Goal: Task Accomplishment & Management: Manage account settings

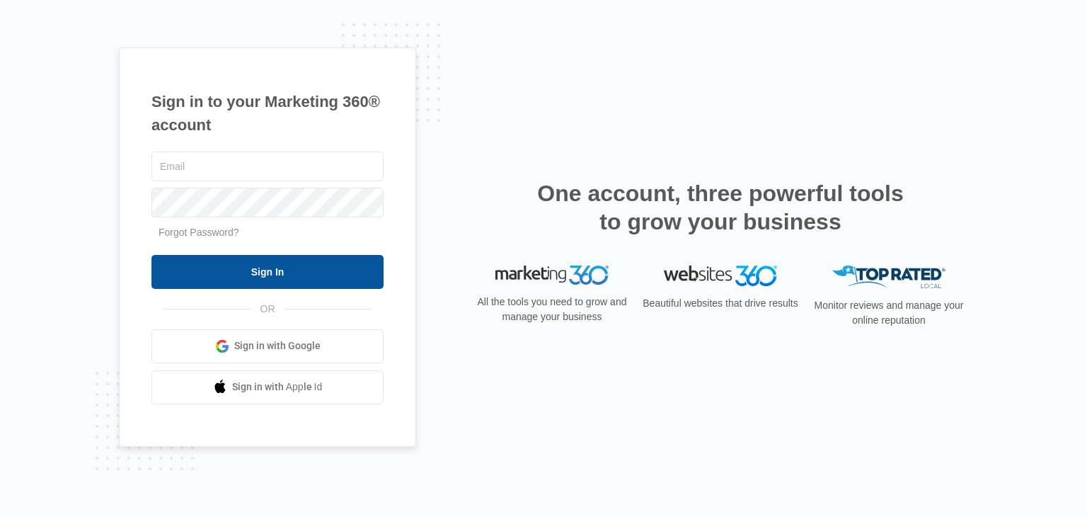
type input "[EMAIL_ADDRESS][DOMAIN_NAME]"
click at [254, 278] on input "Sign In" at bounding box center [267, 272] width 232 height 34
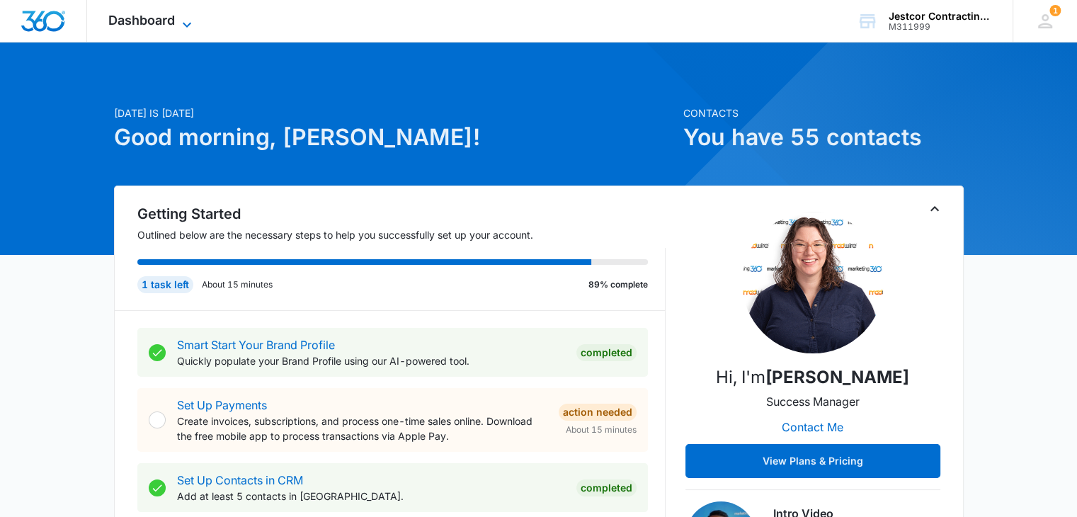
click at [180, 24] on icon at bounding box center [186, 24] width 17 height 17
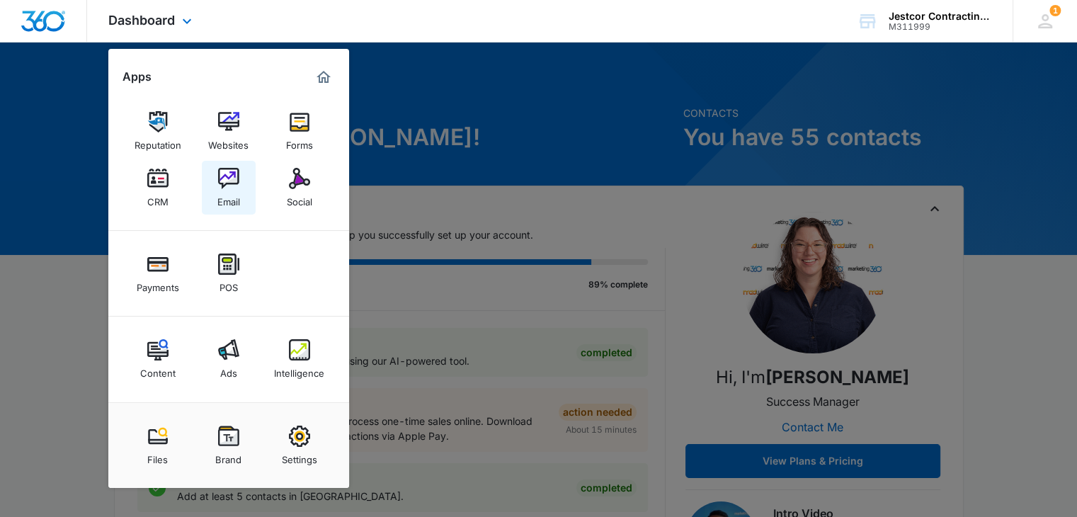
click at [227, 182] on img at bounding box center [228, 178] width 21 height 21
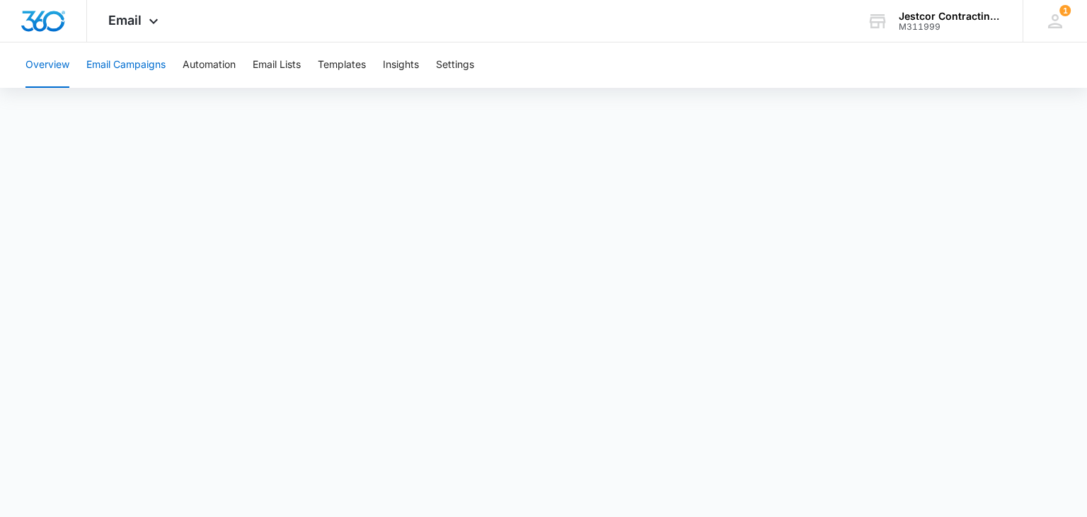
click at [130, 63] on button "Email Campaigns" at bounding box center [125, 64] width 79 height 45
click at [278, 61] on button "Email Lists" at bounding box center [277, 64] width 48 height 45
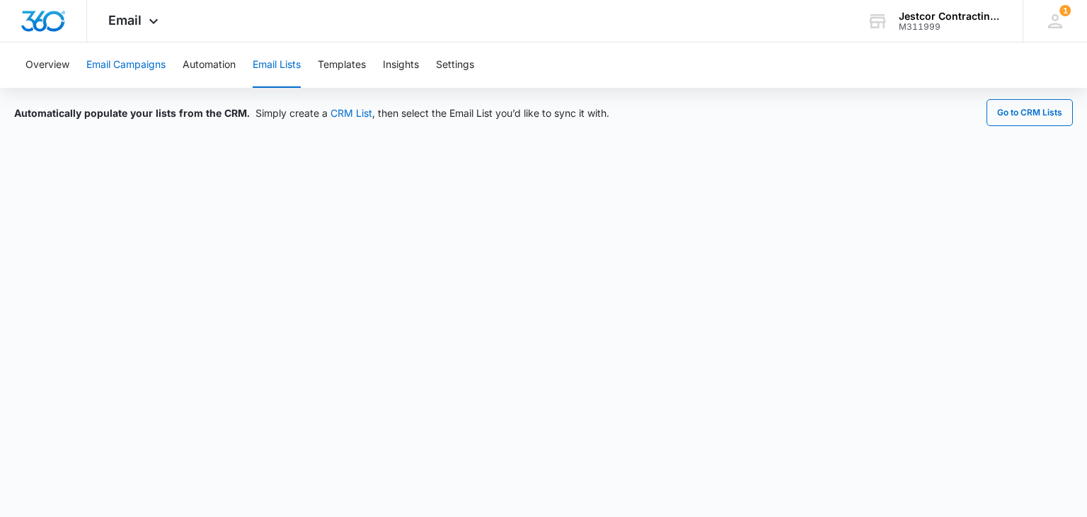
click at [110, 64] on button "Email Campaigns" at bounding box center [125, 64] width 79 height 45
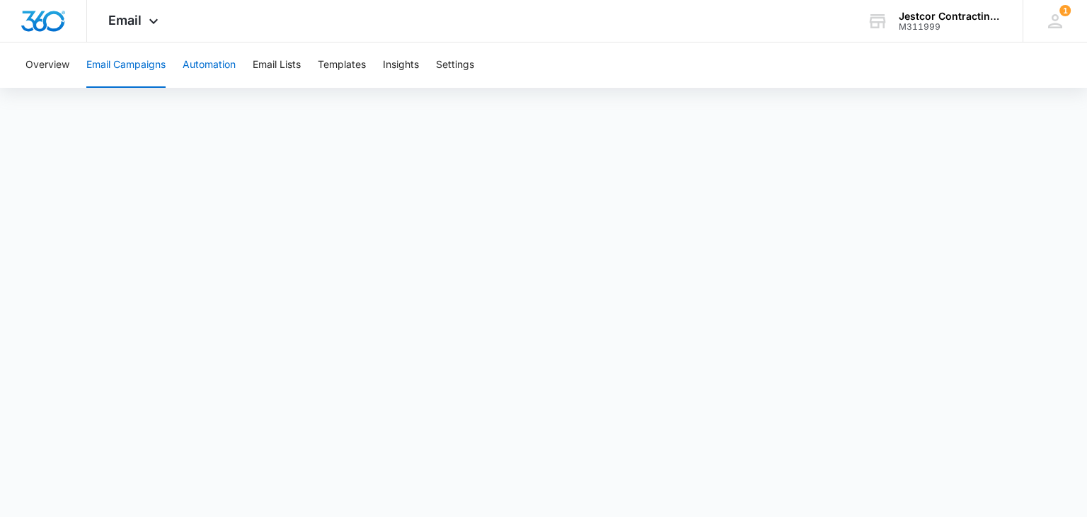
click at [208, 63] on button "Automation" at bounding box center [209, 64] width 53 height 45
click at [40, 61] on button "Overview" at bounding box center [47, 64] width 44 height 45
click at [275, 67] on button "Email Lists" at bounding box center [277, 64] width 48 height 45
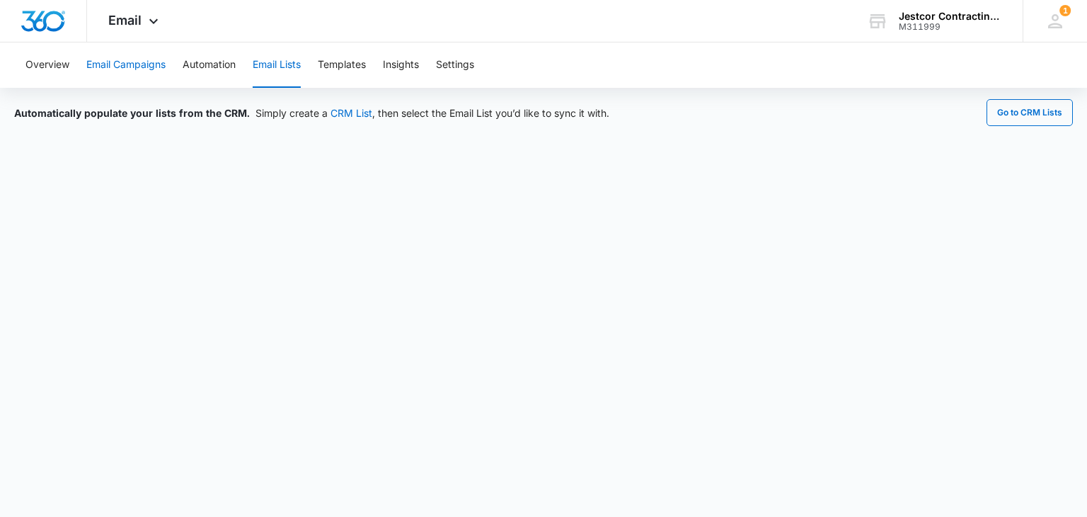
click at [120, 60] on button "Email Campaigns" at bounding box center [125, 64] width 79 height 45
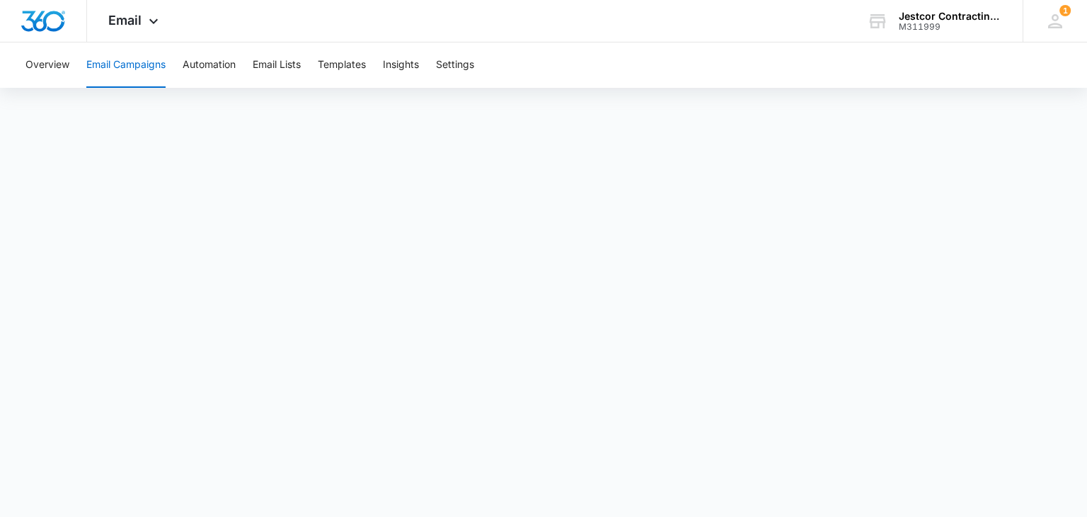
click at [0, 502] on body "Email Apps Reputation Websites Forms CRM Email Social Payments POS Content Ads …" at bounding box center [543, 258] width 1087 height 517
click at [658, 74] on div "Overview Email Campaigns Automation Email Lists Templates Insights Settings" at bounding box center [543, 64] width 1053 height 45
click at [62, 64] on button "Overview" at bounding box center [47, 64] width 44 height 45
click at [42, 63] on button "Overview" at bounding box center [47, 64] width 44 height 45
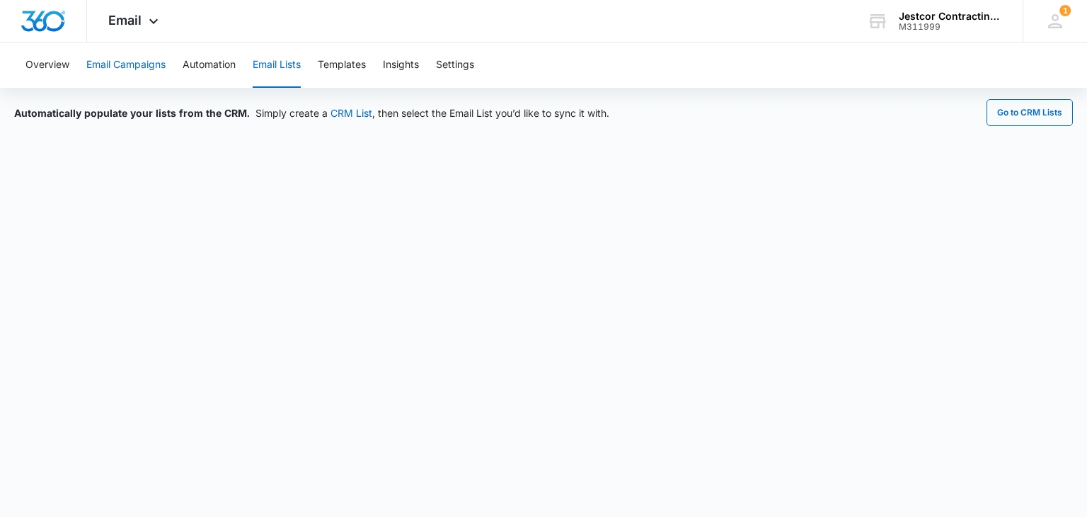
click at [115, 67] on button "Email Campaigns" at bounding box center [125, 64] width 79 height 45
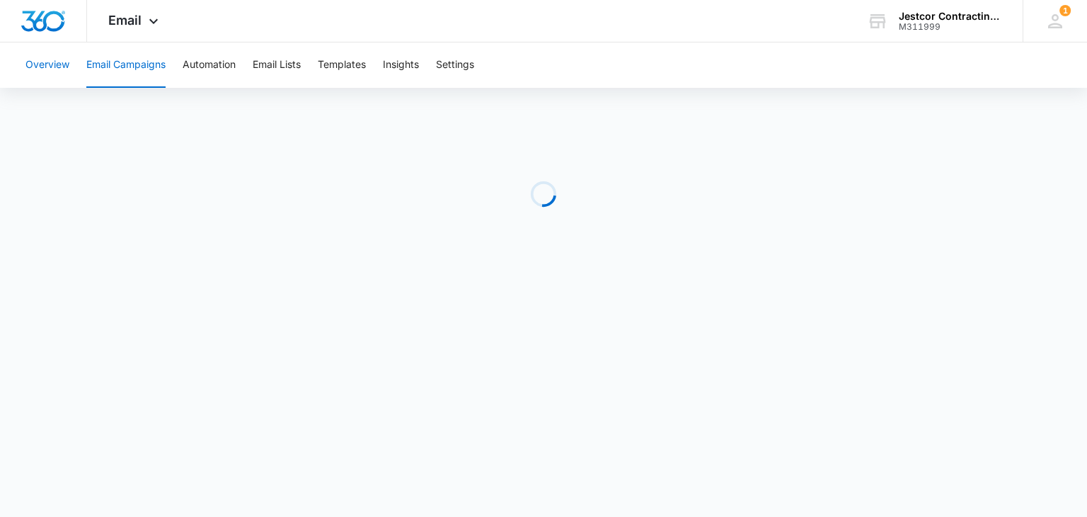
click at [47, 69] on button "Overview" at bounding box center [47, 64] width 44 height 45
click at [150, 23] on icon at bounding box center [153, 24] width 17 height 17
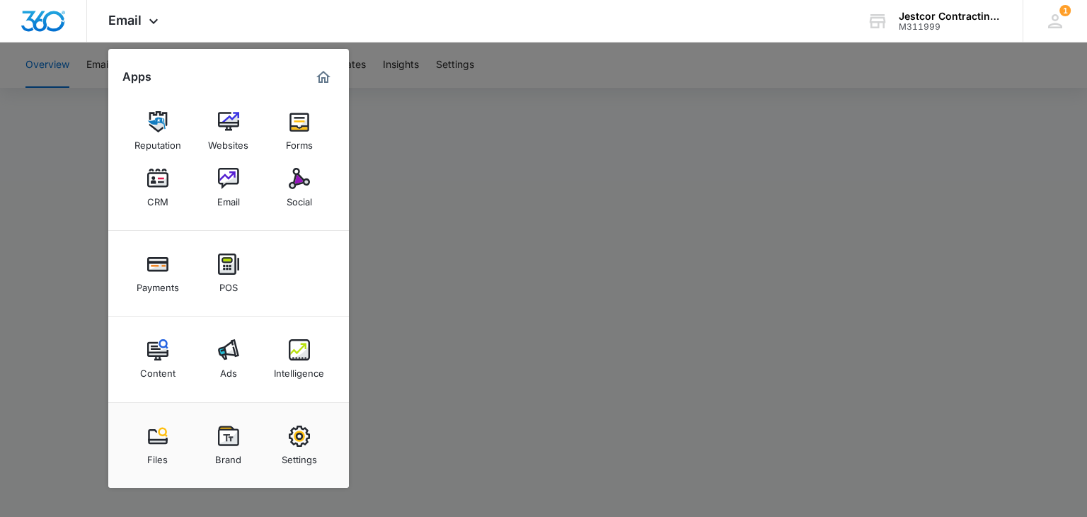
click at [530, 207] on div at bounding box center [543, 258] width 1087 height 517
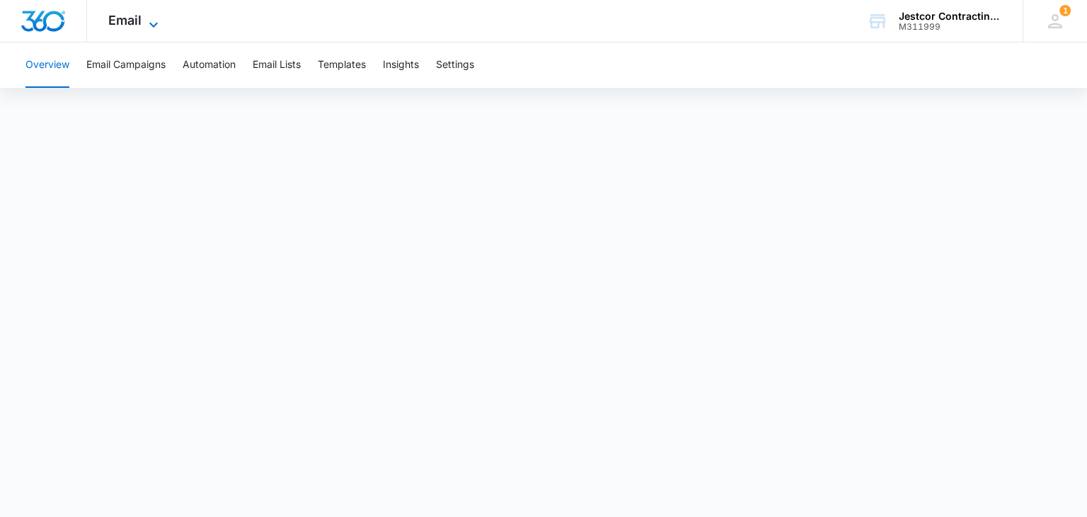
click at [154, 24] on icon at bounding box center [153, 24] width 17 height 17
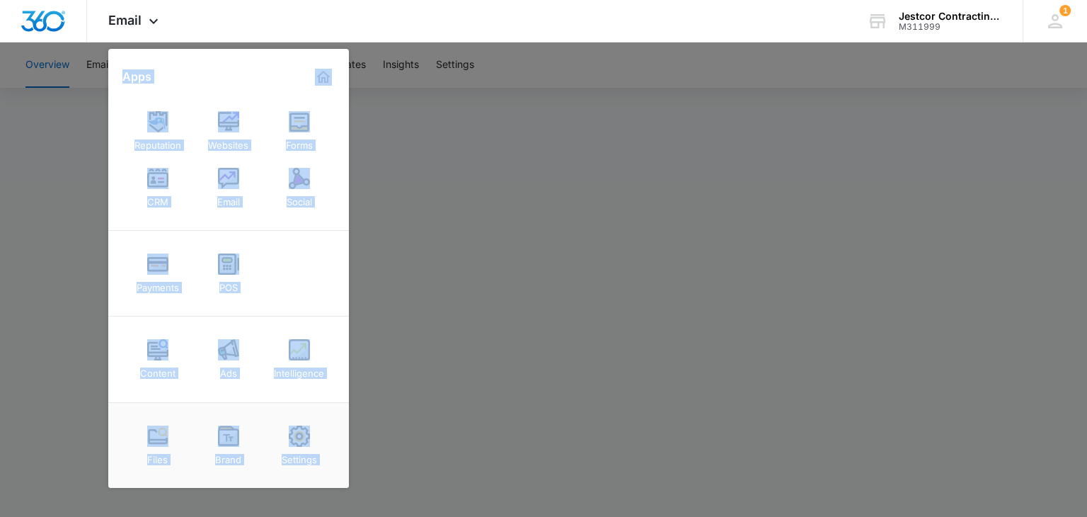
click at [175, 161] on link "CRM" at bounding box center [158, 188] width 54 height 54
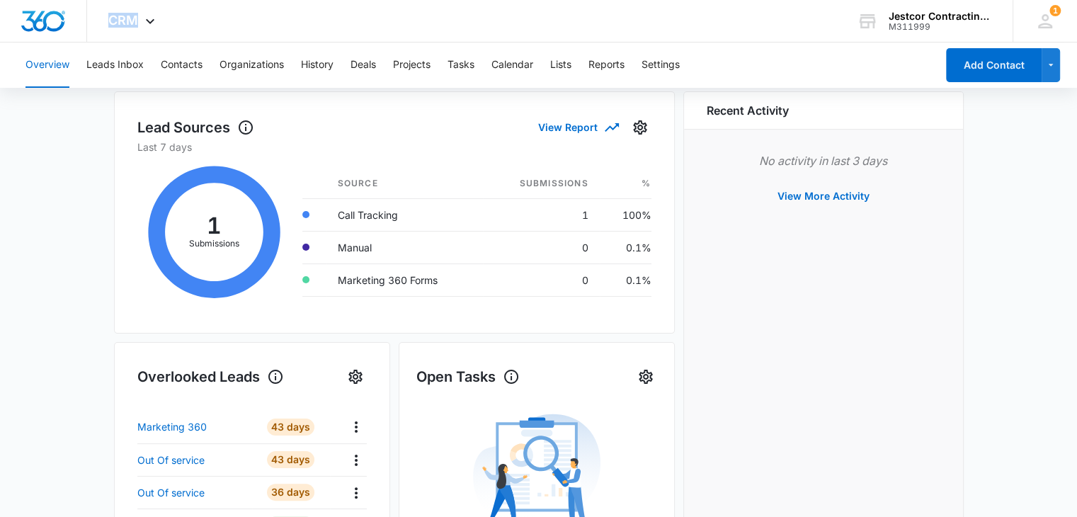
scroll to position [194, 0]
click at [218, 241] on icon at bounding box center [214, 232] width 154 height 156
click at [355, 218] on td "Call Tracking" at bounding box center [404, 214] width 156 height 33
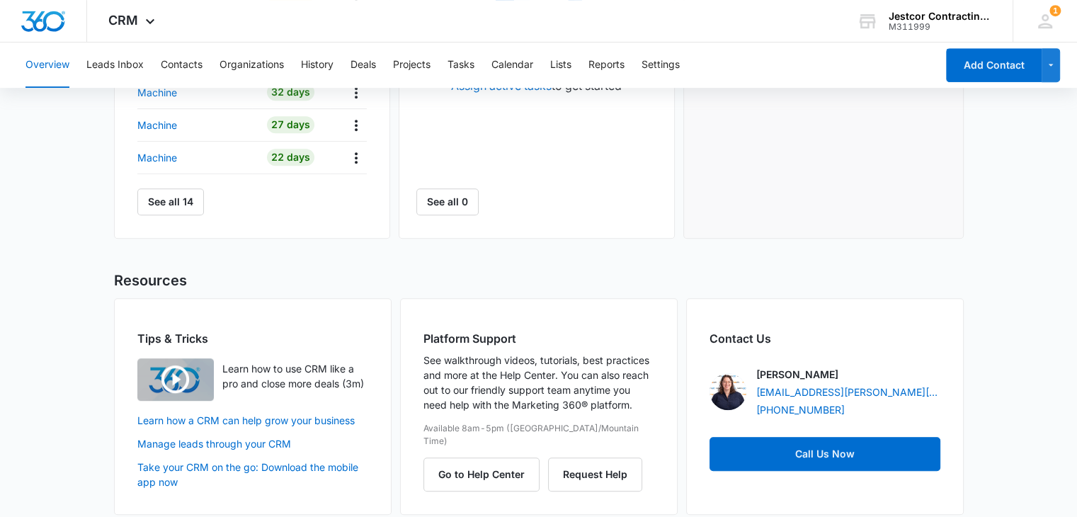
scroll to position [702, 0]
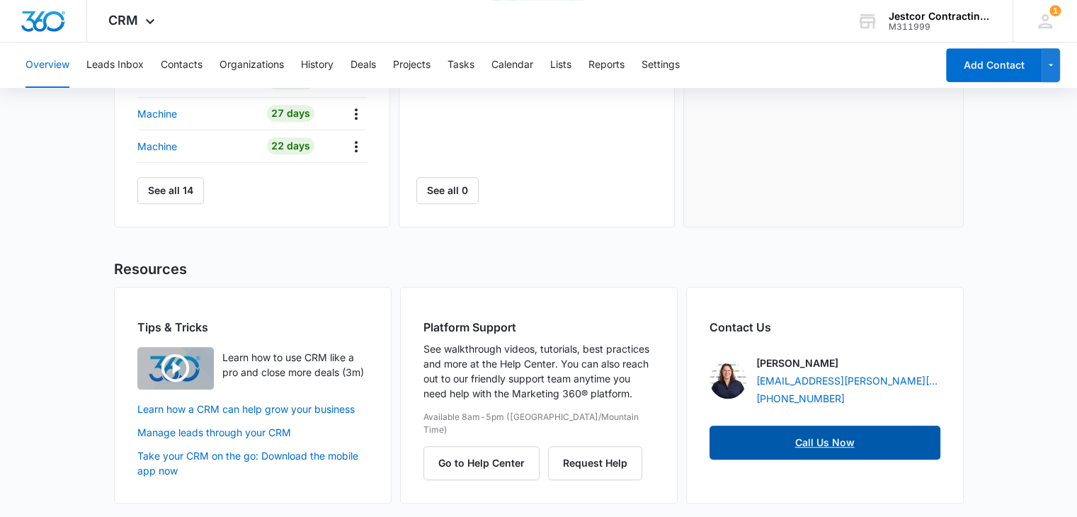
click at [812, 440] on link "Call Us Now" at bounding box center [824, 442] width 231 height 34
click at [830, 409] on div "Contact Us [PERSON_NAME] [PERSON_NAME][EMAIL_ADDRESS][PERSON_NAME][DOMAIN_NAME]…" at bounding box center [825, 395] width 278 height 217
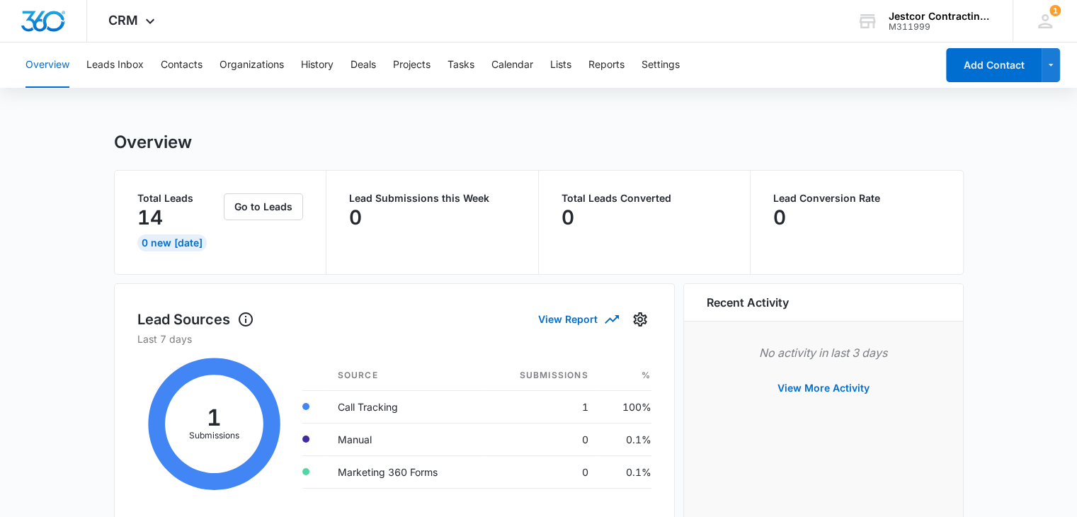
scroll to position [0, 0]
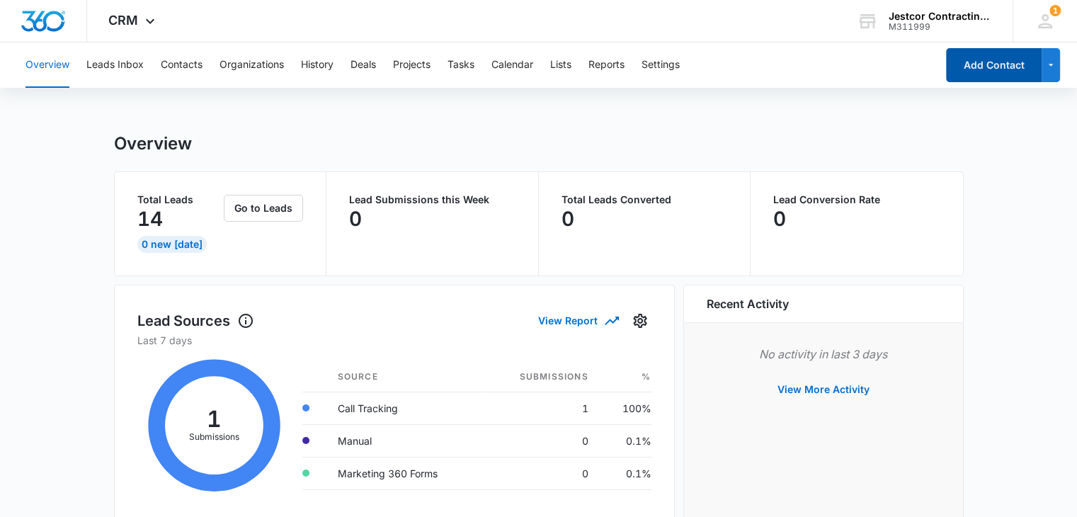
click at [1004, 70] on button "Add Contact" at bounding box center [994, 65] width 96 height 34
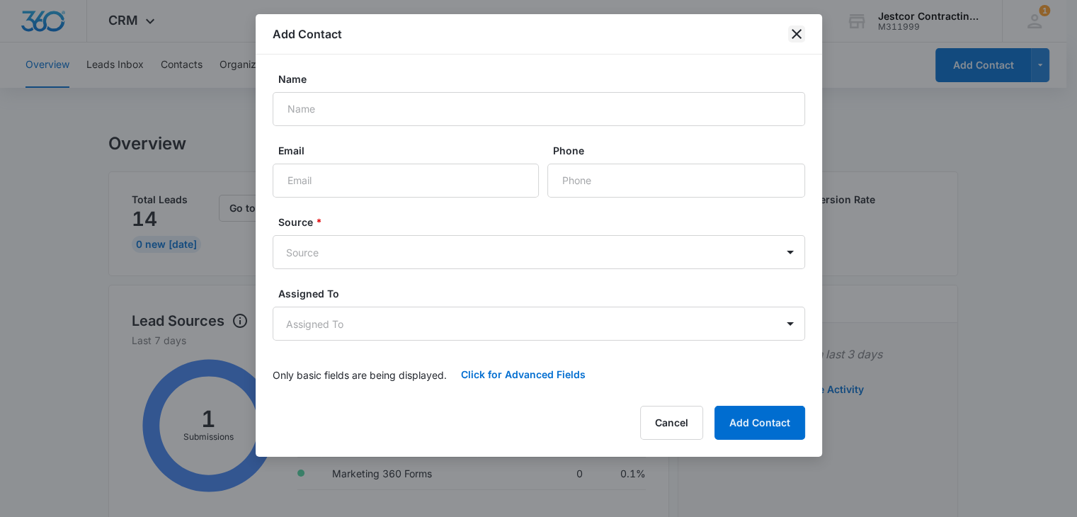
click at [801, 38] on icon "close" at bounding box center [796, 33] width 17 height 17
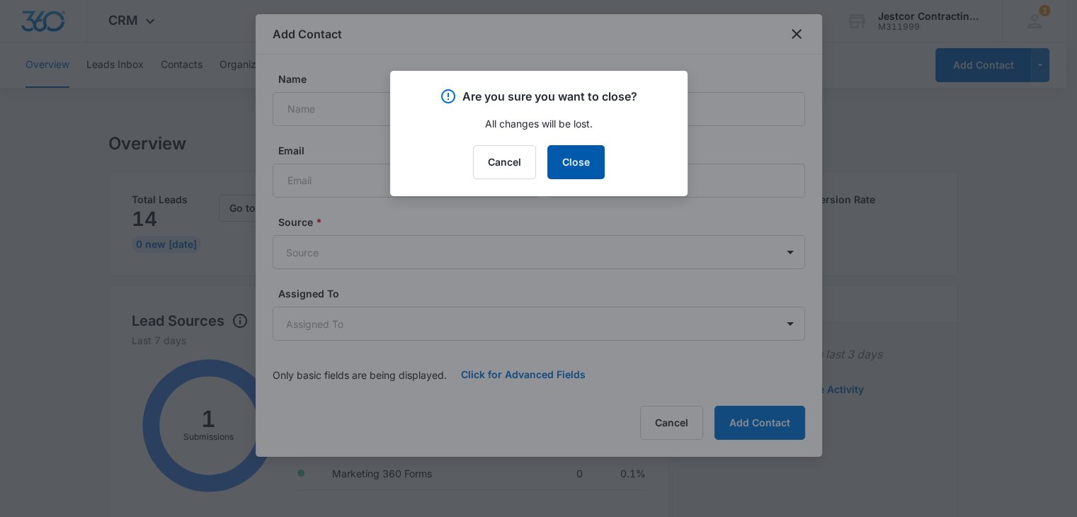
click at [568, 162] on button "Close" at bounding box center [575, 162] width 57 height 34
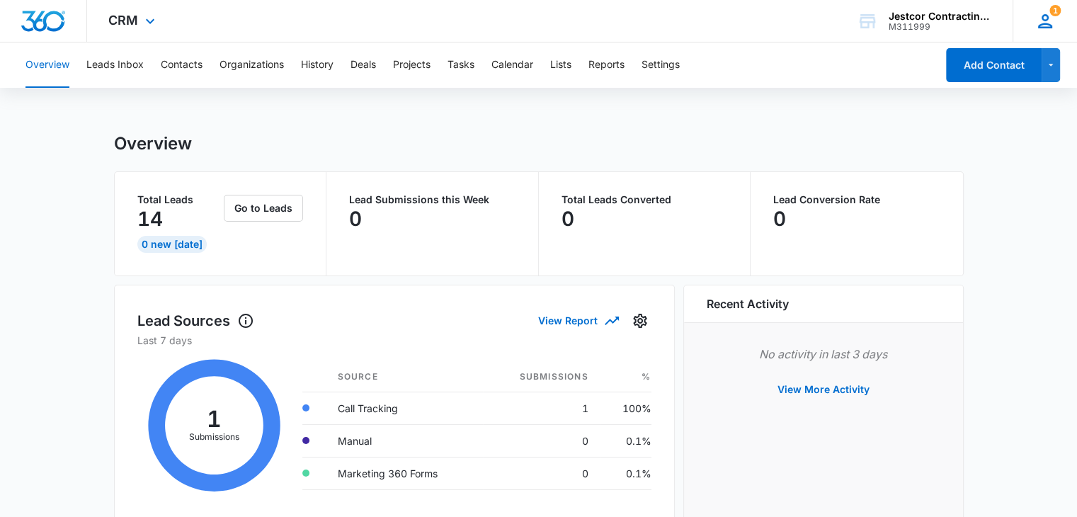
click at [1051, 20] on icon at bounding box center [1044, 21] width 21 height 21
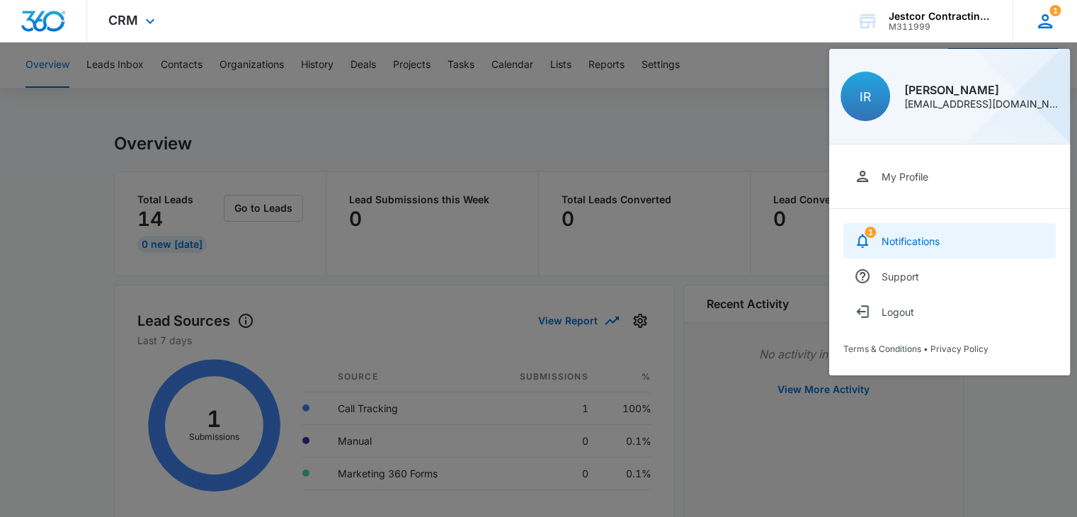
click at [895, 241] on div "Notifications" at bounding box center [910, 241] width 58 height 12
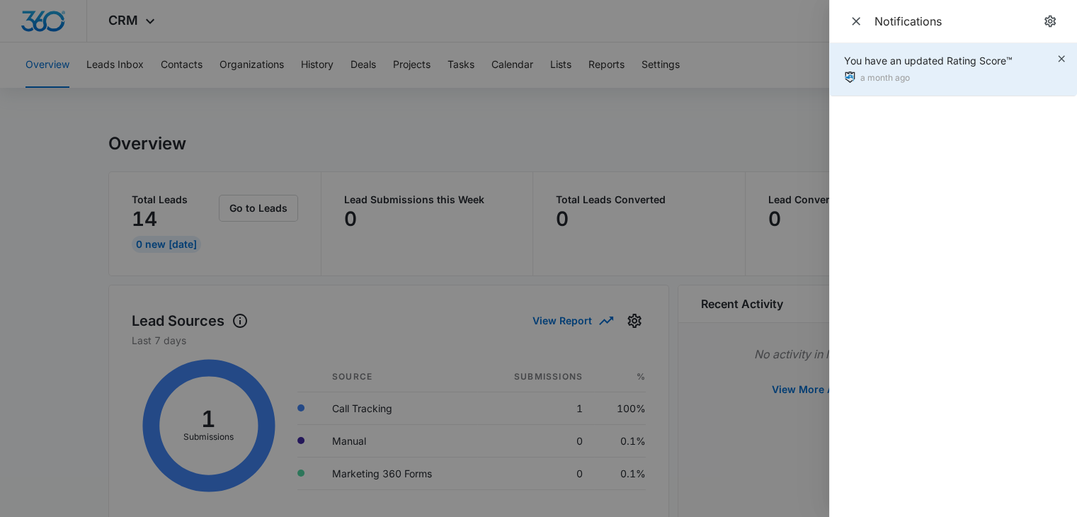
click at [849, 77] on img at bounding box center [849, 77] width 11 height 11
click at [892, 60] on div "You have an updated Rating Score™" at bounding box center [928, 60] width 168 height 15
click at [900, 63] on div "You have an updated Rating Score™" at bounding box center [928, 60] width 168 height 15
drag, startPoint x: 900, startPoint y: 63, endPoint x: 908, endPoint y: 63, distance: 7.8
click at [904, 63] on div "You have an updated Rating Score™" at bounding box center [928, 60] width 168 height 15
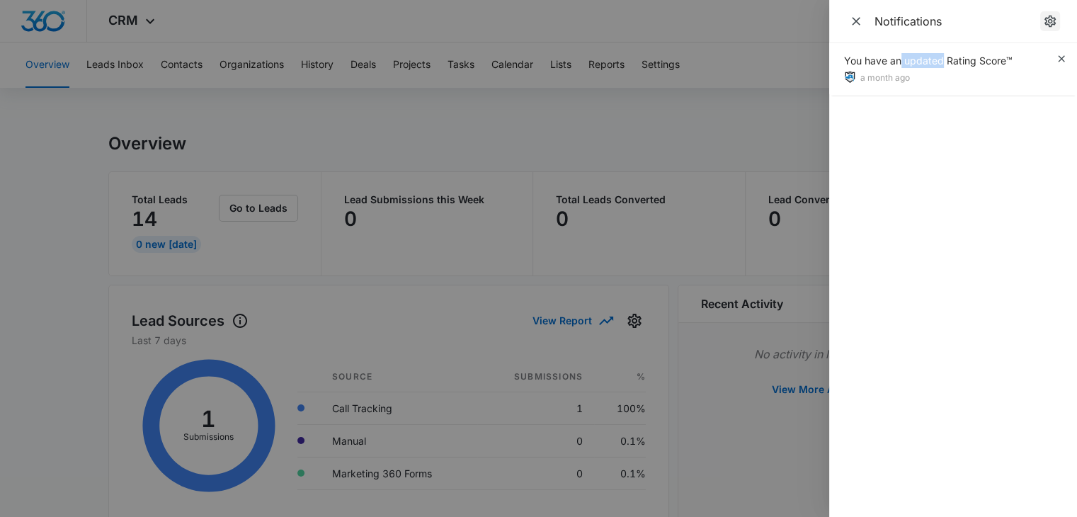
click at [1046, 28] on icon "notifications.title" at bounding box center [1050, 21] width 14 height 14
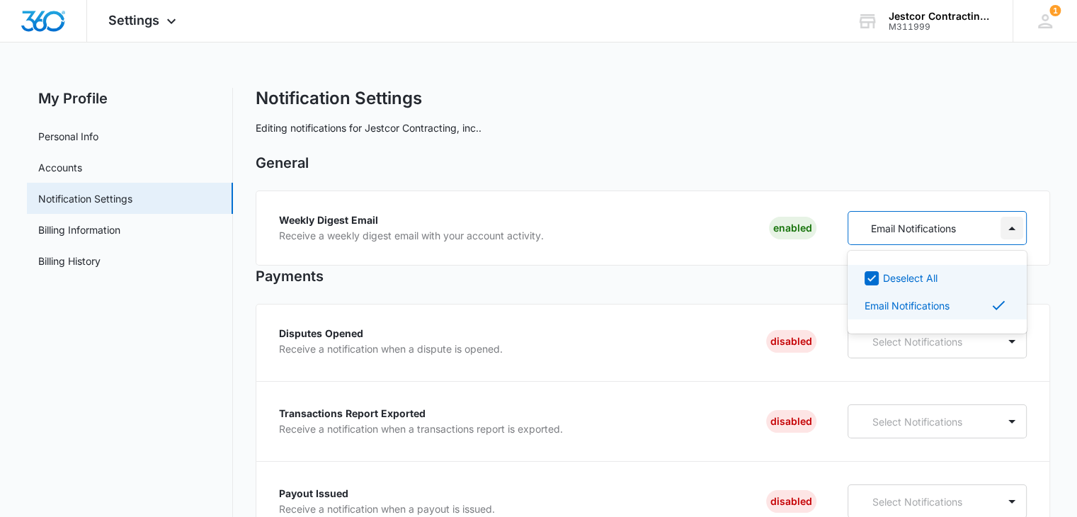
click at [1010, 230] on div at bounding box center [1011, 228] width 23 height 23
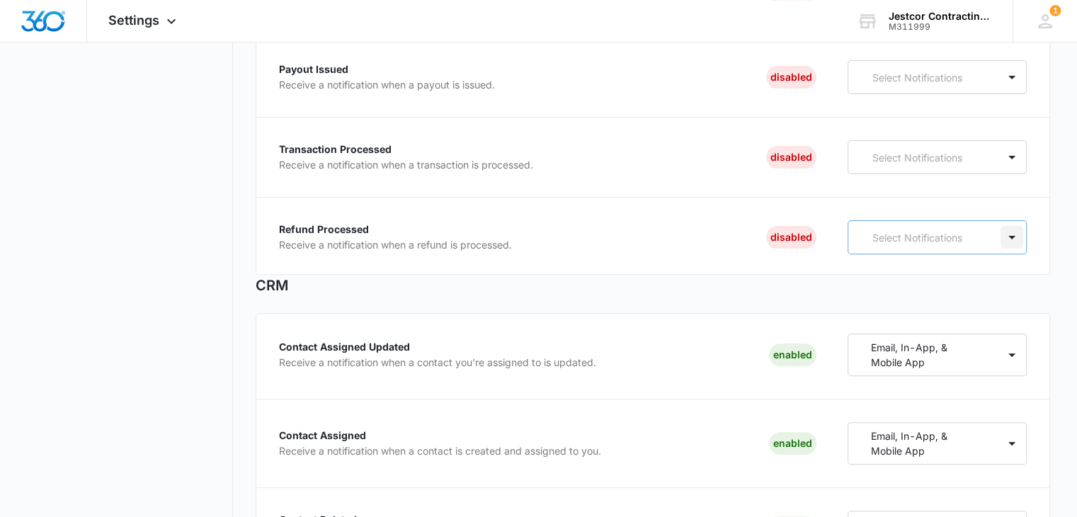
click at [1014, 240] on div at bounding box center [1011, 237] width 23 height 23
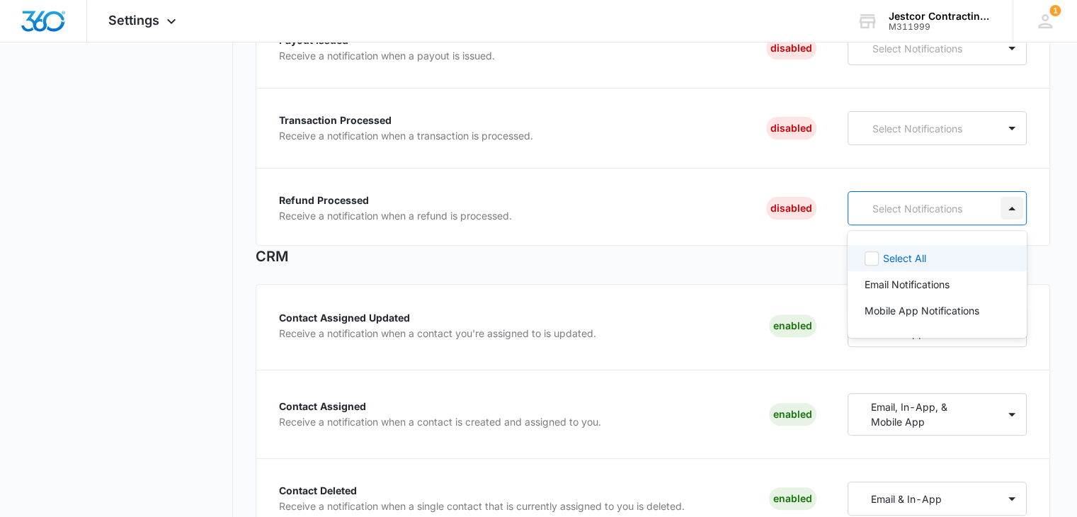
click at [1016, 211] on div at bounding box center [1011, 208] width 23 height 23
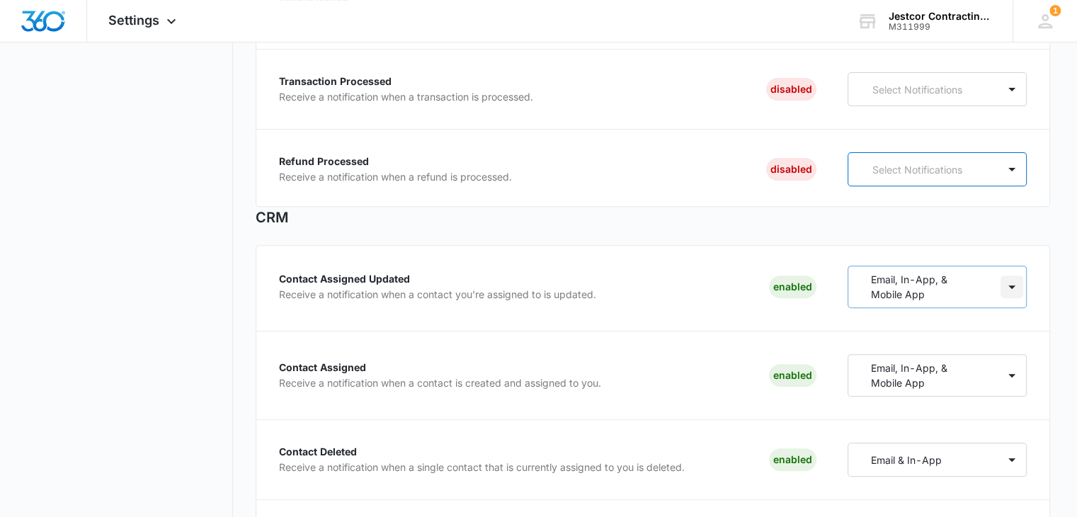
click at [1009, 285] on div at bounding box center [1011, 286] width 23 height 23
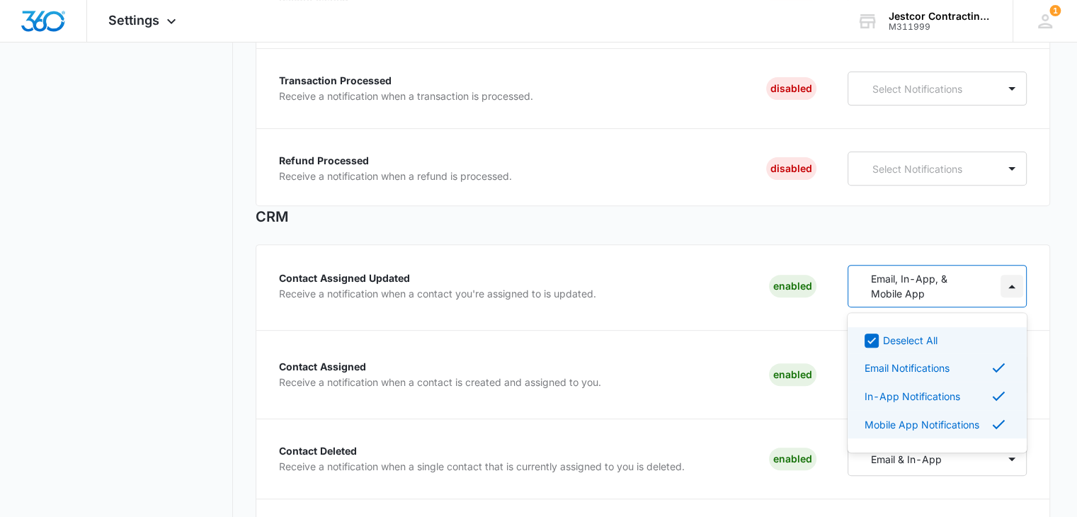
scroll to position [493, 0]
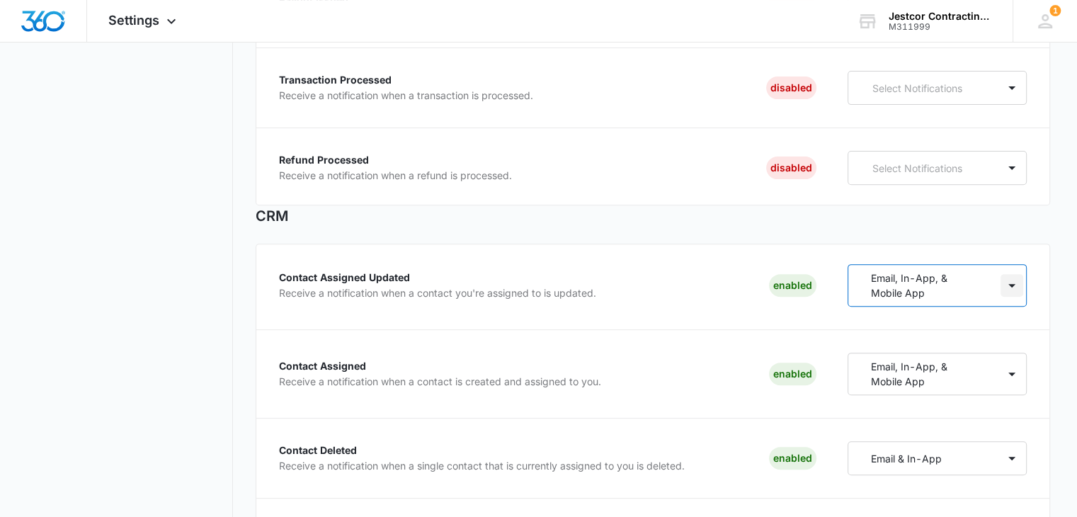
click at [1009, 285] on div at bounding box center [1011, 285] width 23 height 23
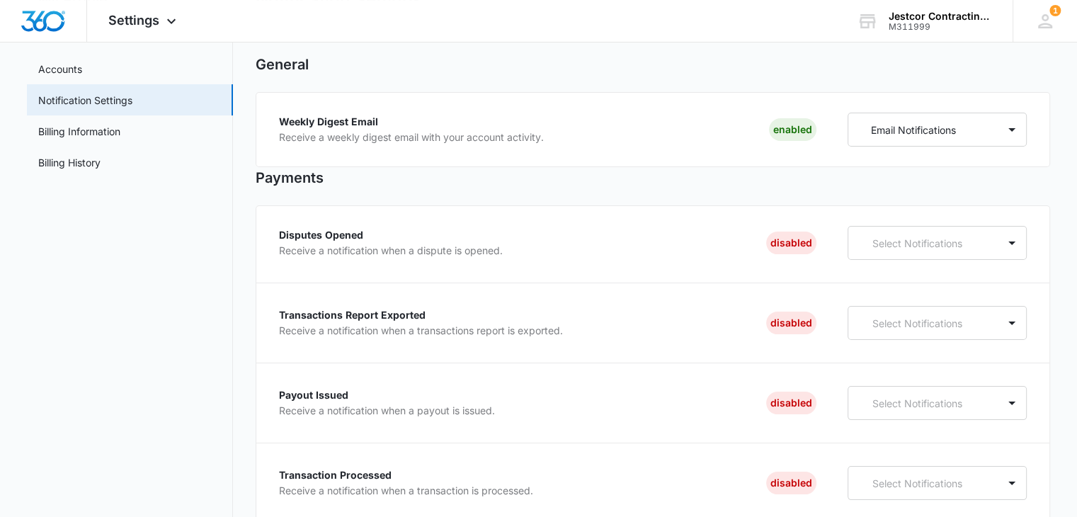
scroll to position [0, 0]
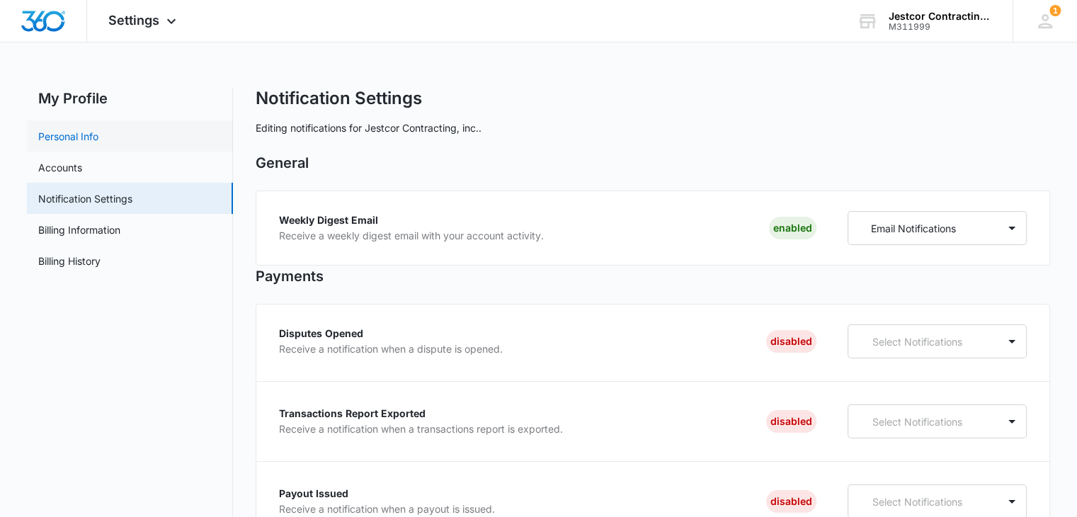
click at [65, 139] on link "Personal Info" at bounding box center [68, 136] width 60 height 15
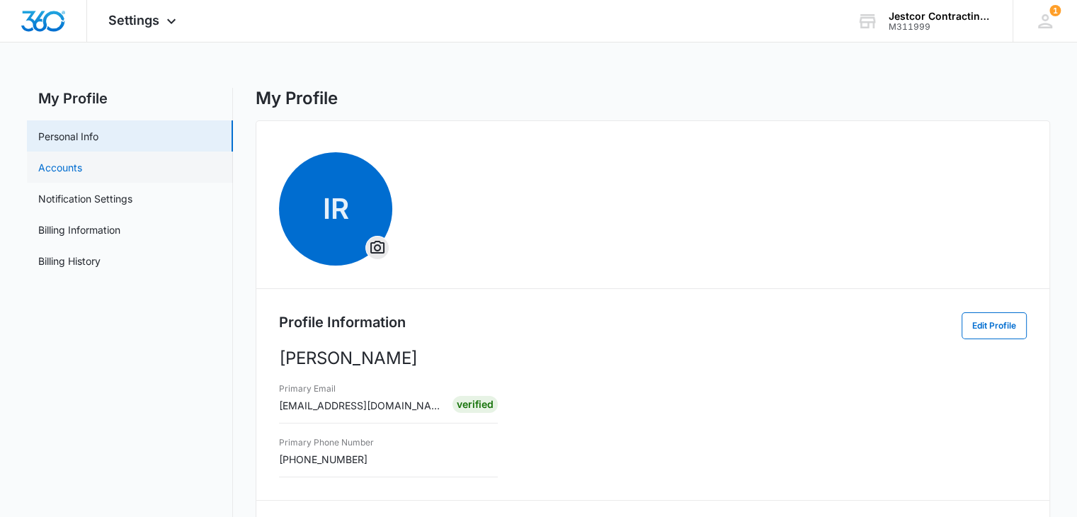
click at [59, 168] on link "Accounts" at bounding box center [60, 167] width 44 height 15
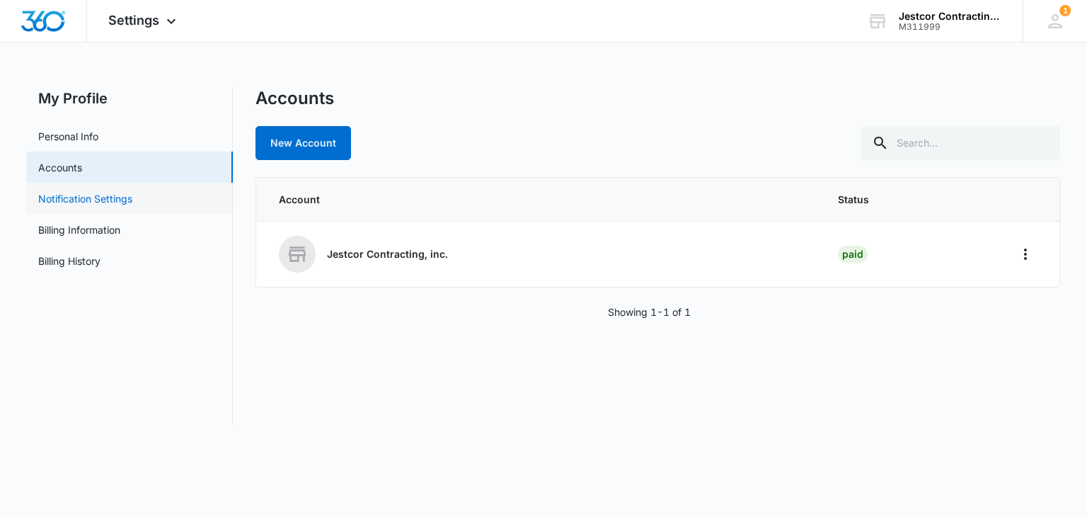
click at [72, 198] on link "Notification Settings" at bounding box center [85, 198] width 94 height 15
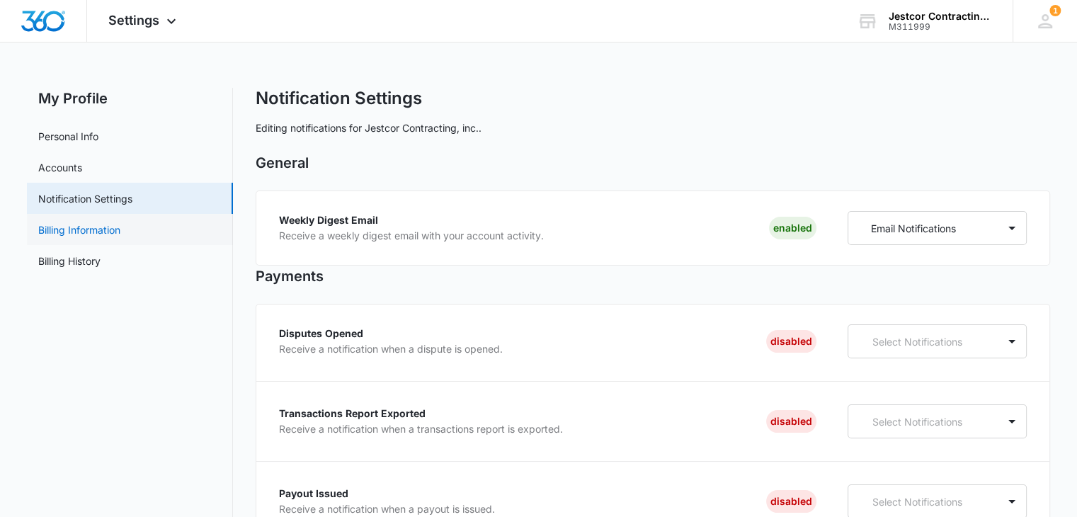
click at [58, 231] on link "Billing Information" at bounding box center [79, 229] width 82 height 15
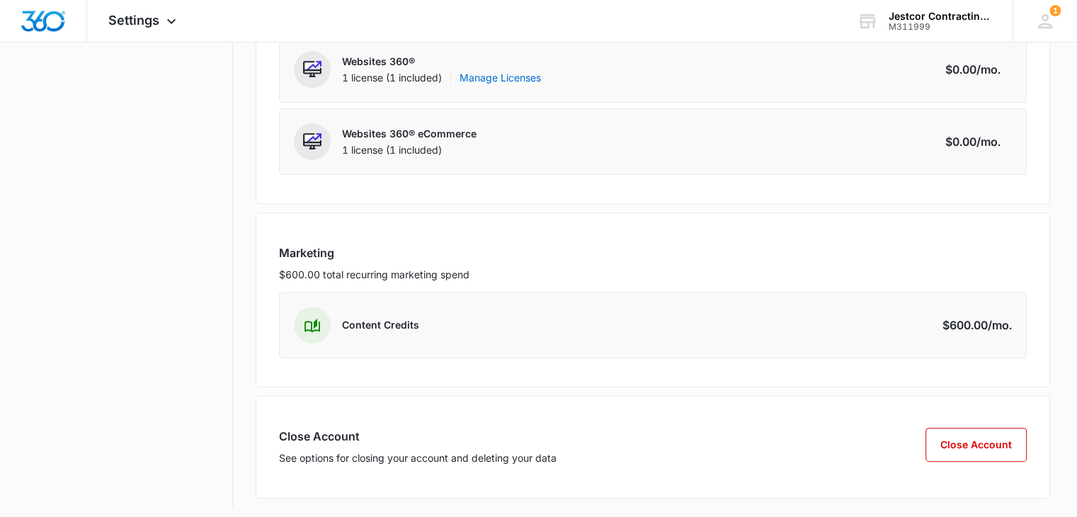
scroll to position [388, 0]
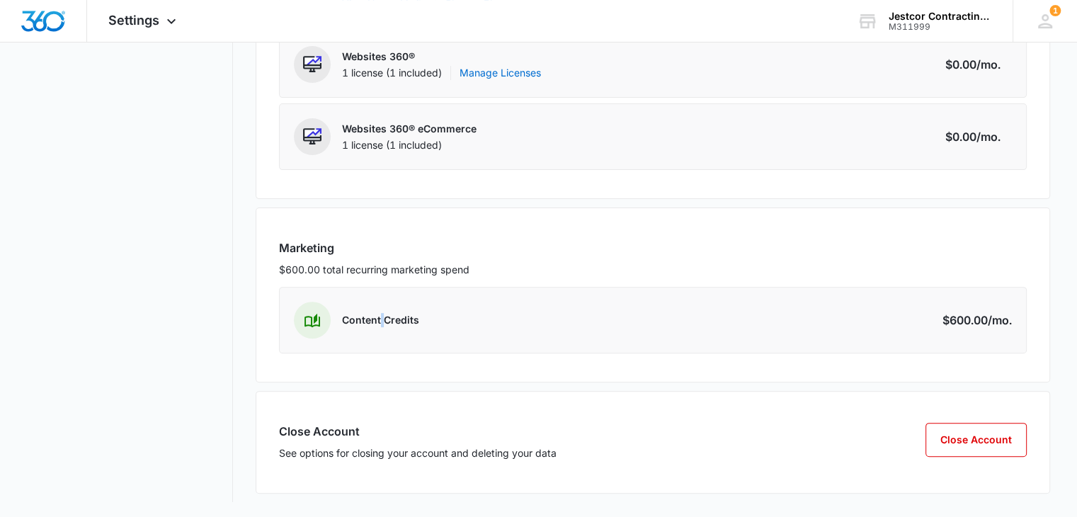
drag, startPoint x: 379, startPoint y: 323, endPoint x: 1050, endPoint y: 302, distance: 671.5
click at [486, 333] on div "Content Credits Amount $600.00 /mo." at bounding box center [653, 320] width 748 height 67
click at [972, 321] on div "$600.00 /mo." at bounding box center [976, 319] width 69 height 17
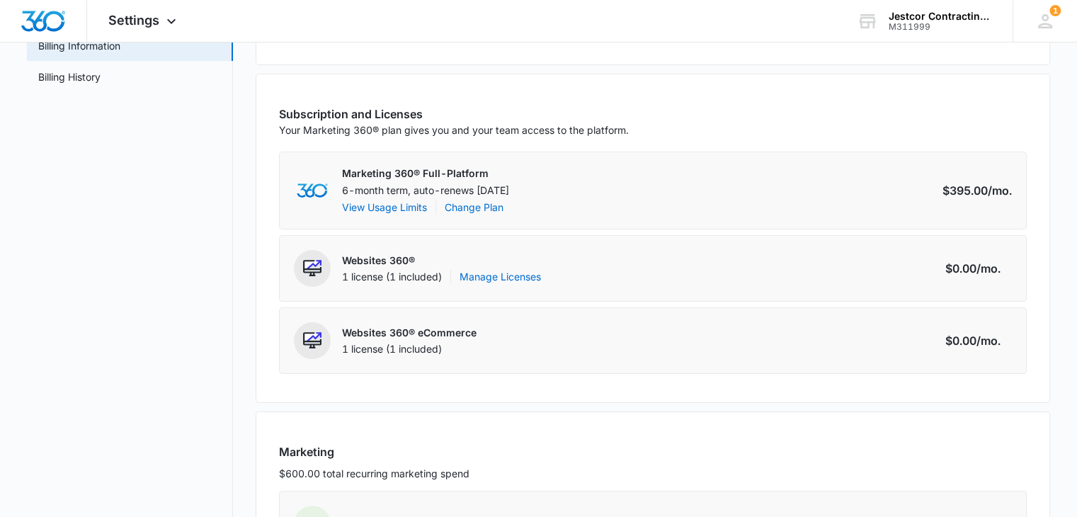
scroll to position [184, 0]
click at [498, 275] on link "Manage Licenses" at bounding box center [499, 277] width 81 height 14
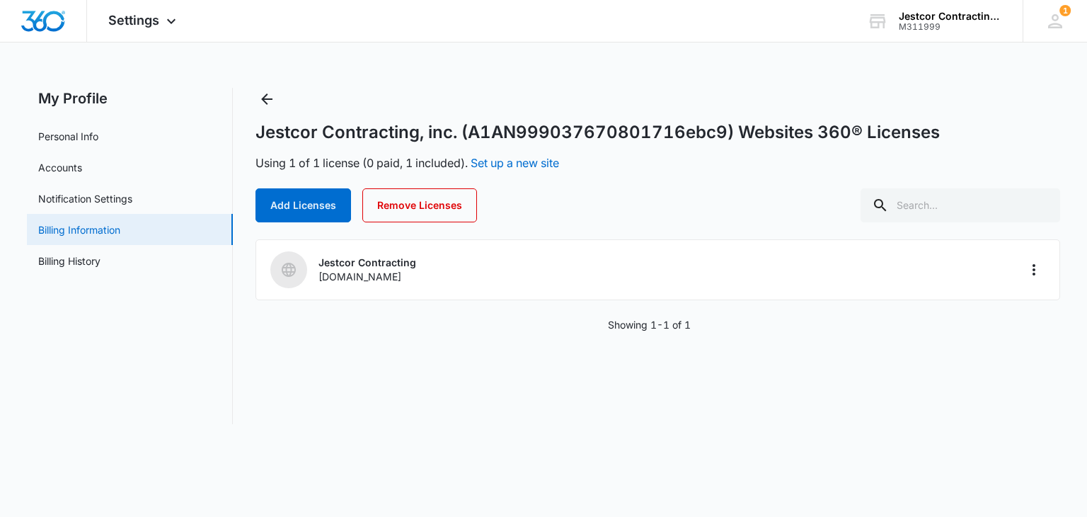
click at [74, 231] on link "Billing Information" at bounding box center [79, 229] width 82 height 15
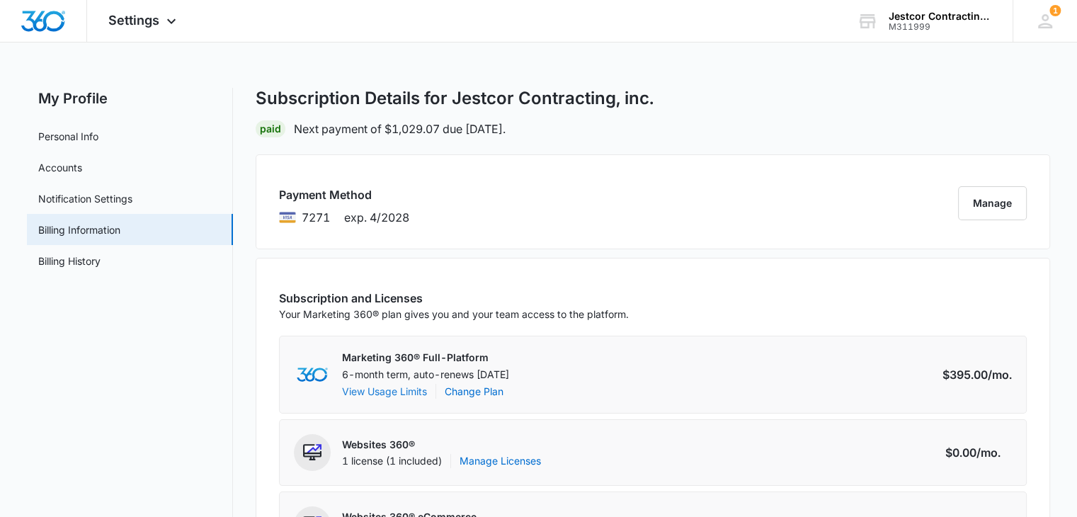
click at [379, 391] on button "View Usage Limits" at bounding box center [384, 391] width 85 height 15
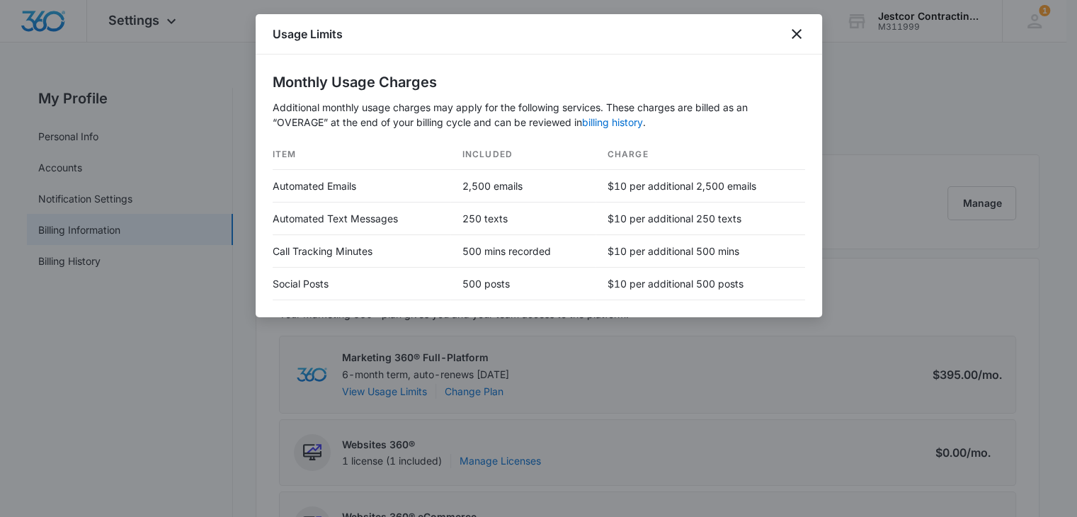
click at [602, 363] on div at bounding box center [538, 258] width 1077 height 517
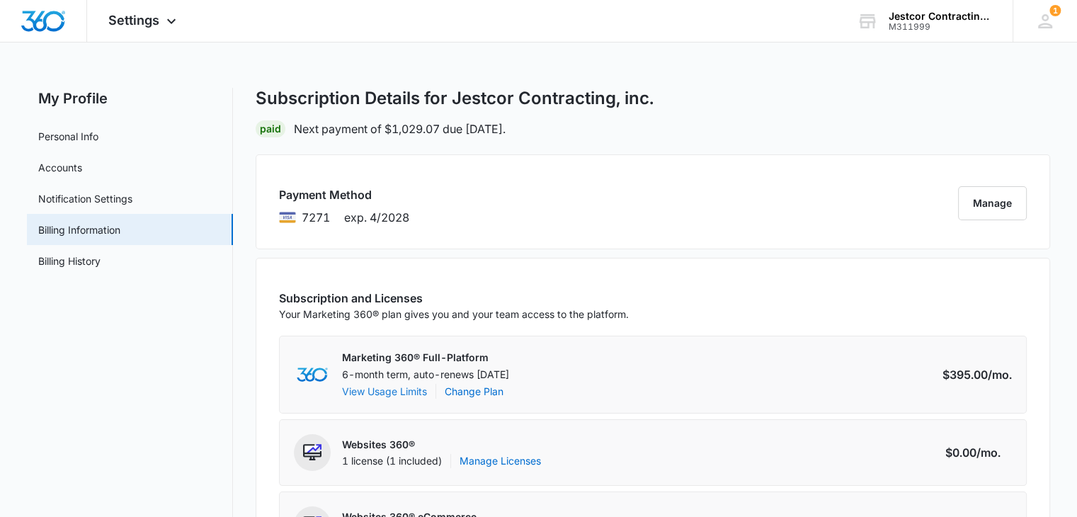
click at [376, 390] on button "View Usage Limits" at bounding box center [384, 391] width 85 height 15
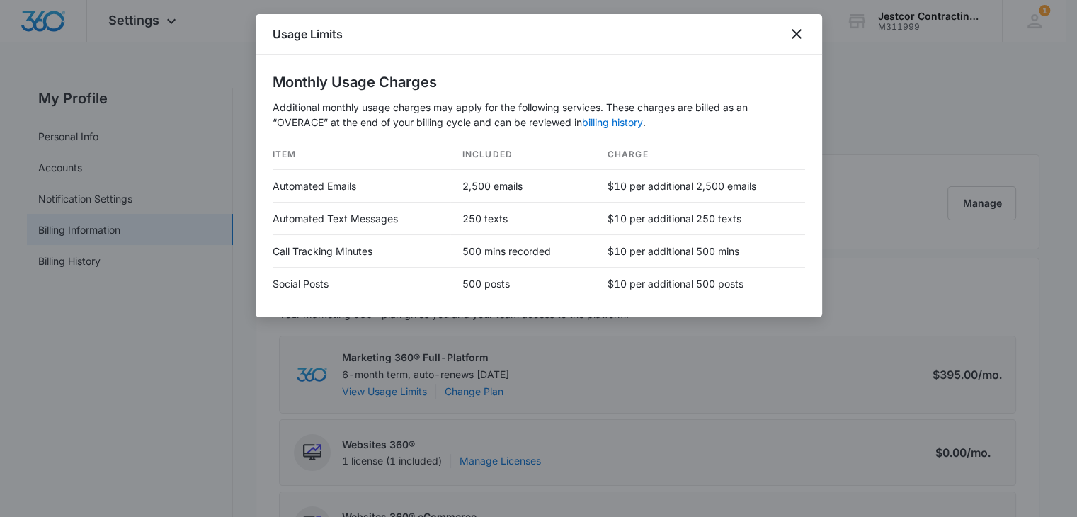
click at [360, 388] on div at bounding box center [538, 258] width 1077 height 517
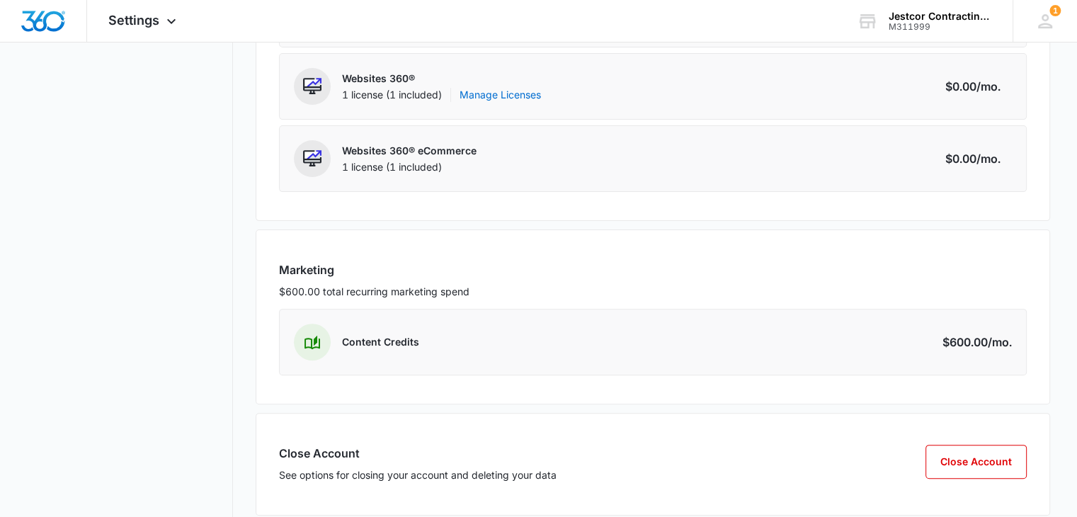
scroll to position [388, 0]
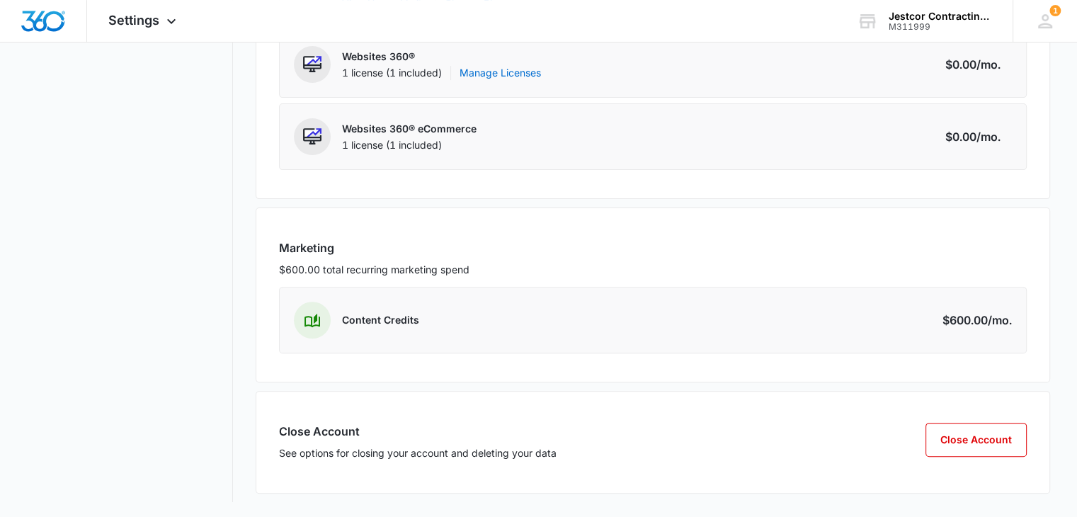
click at [312, 318] on img at bounding box center [312, 320] width 16 height 15
click at [364, 324] on p "Content Credits" at bounding box center [380, 320] width 77 height 14
click at [966, 319] on div "$600.00 /mo." at bounding box center [976, 319] width 69 height 17
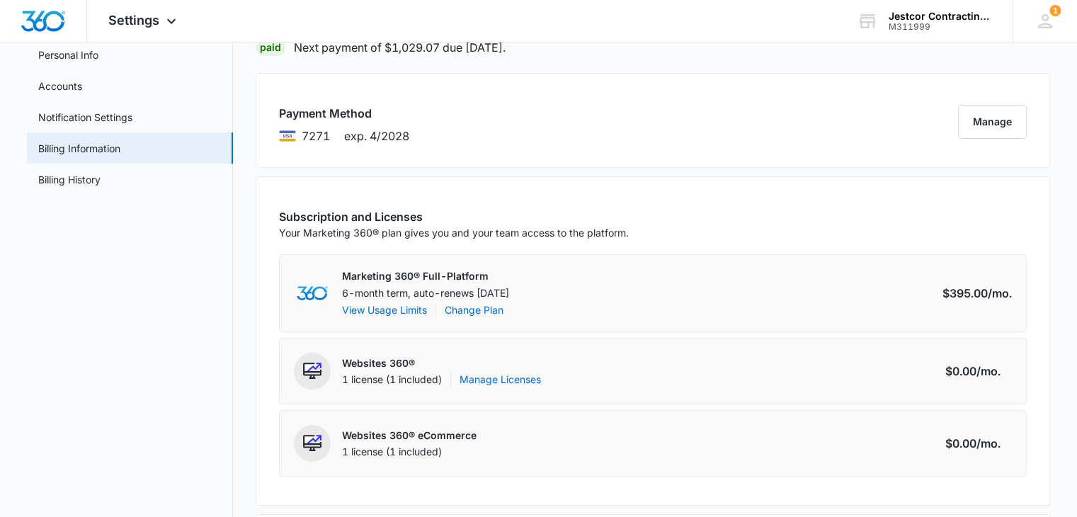
scroll to position [0, 0]
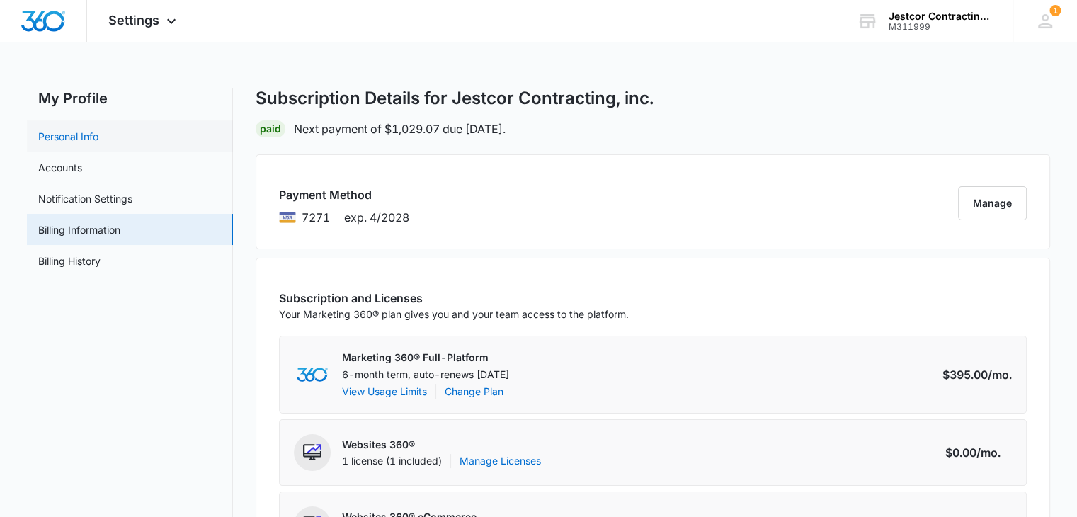
click at [74, 137] on link "Personal Info" at bounding box center [68, 136] width 60 height 15
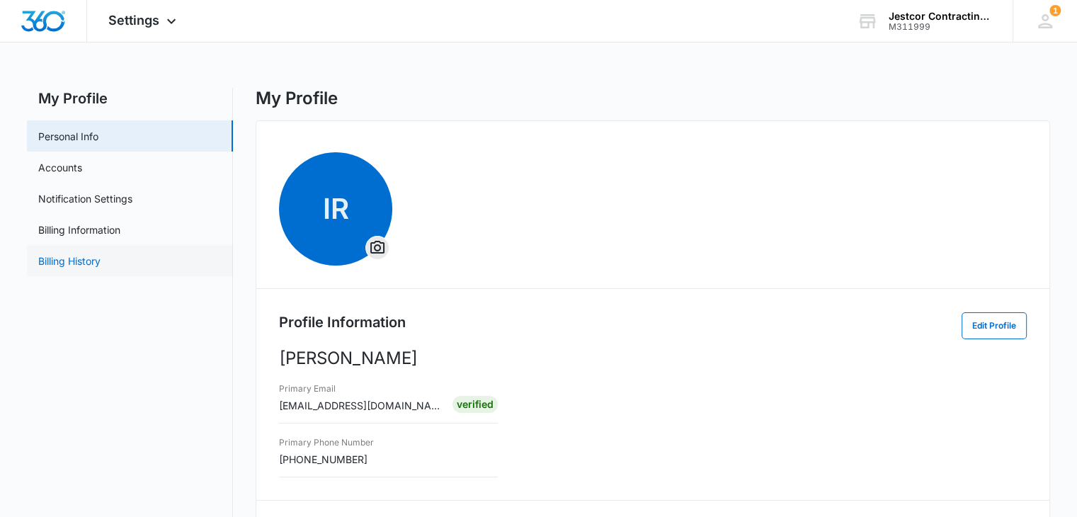
click at [58, 264] on link "Billing History" at bounding box center [69, 260] width 62 height 15
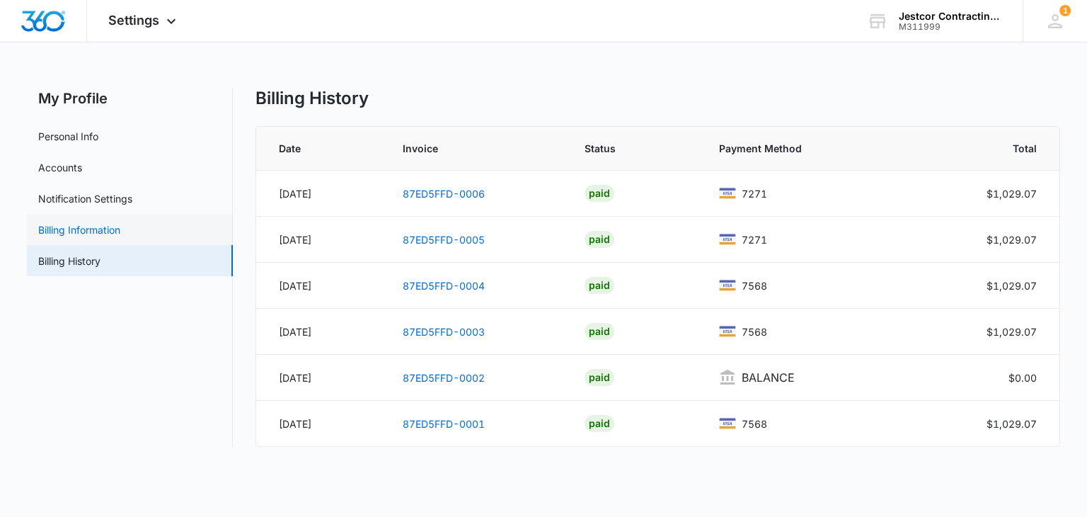
click at [76, 229] on link "Billing Information" at bounding box center [79, 229] width 82 height 15
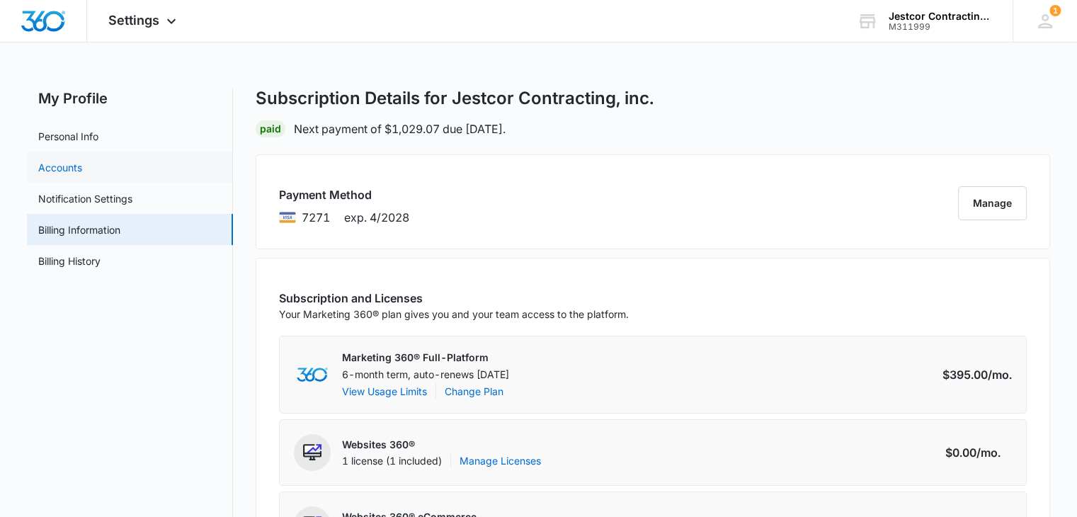
click at [56, 168] on link "Accounts" at bounding box center [60, 167] width 44 height 15
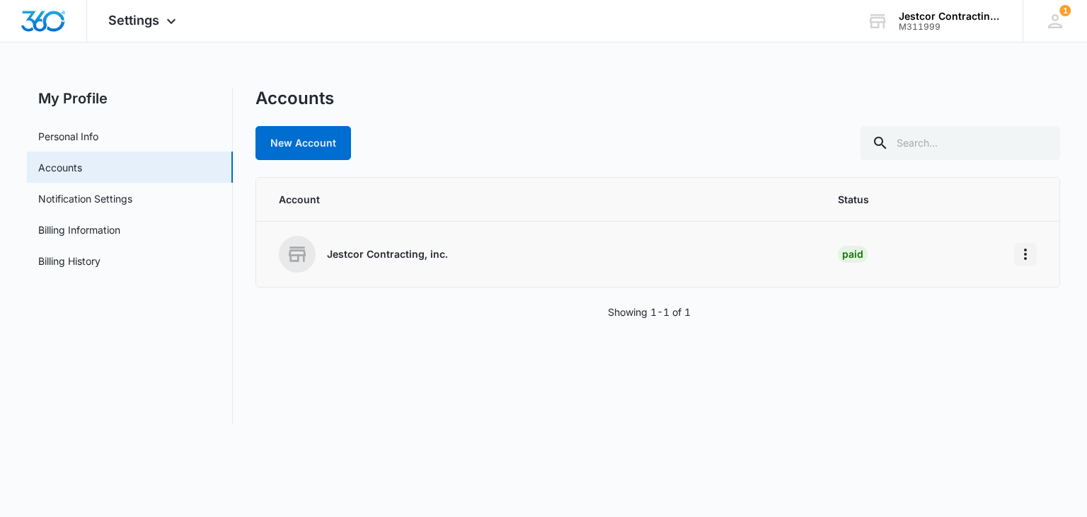
click at [1022, 256] on icon "Home" at bounding box center [1025, 254] width 17 height 17
click at [946, 293] on div "Go to Dashboard" at bounding box center [963, 293] width 79 height 10
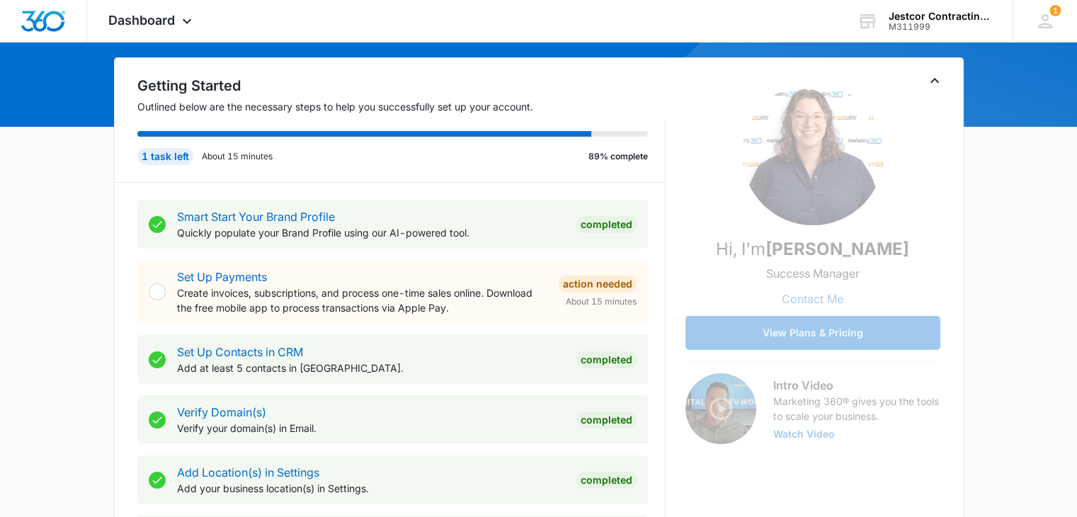
scroll to position [127, 0]
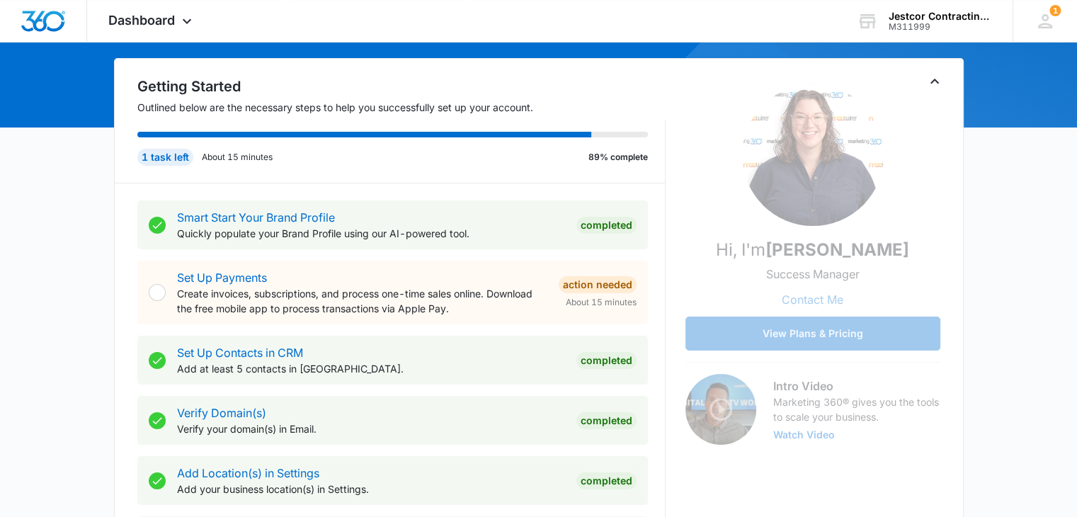
click at [807, 298] on button "Contact Me" at bounding box center [812, 299] width 90 height 34
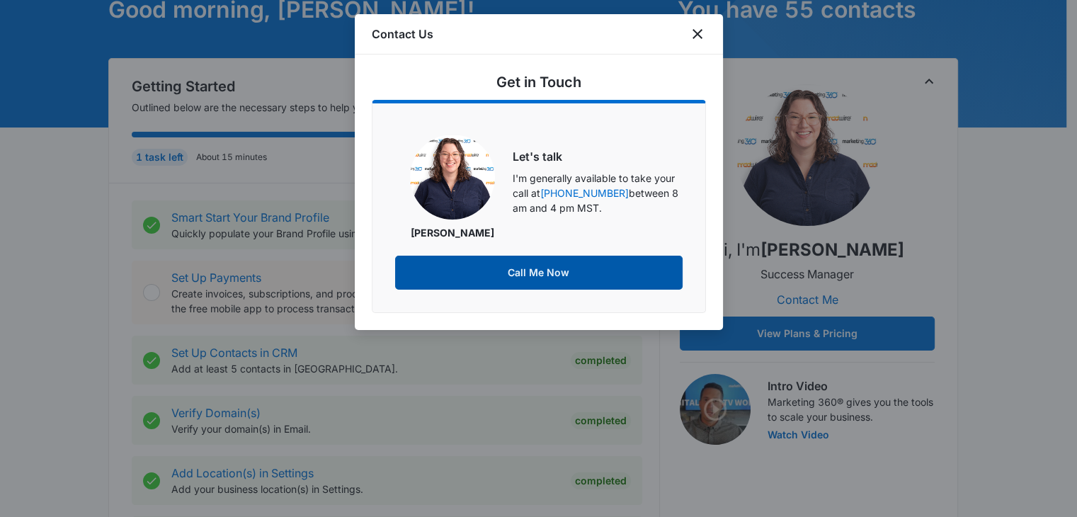
click at [537, 270] on button "Call Me Now" at bounding box center [538, 273] width 287 height 34
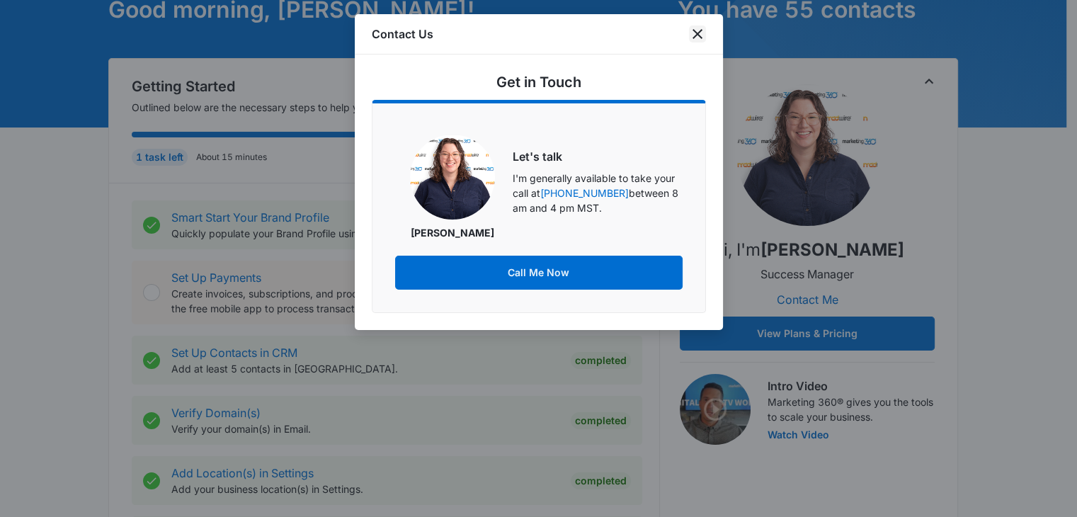
click at [697, 35] on icon "close" at bounding box center [697, 34] width 10 height 10
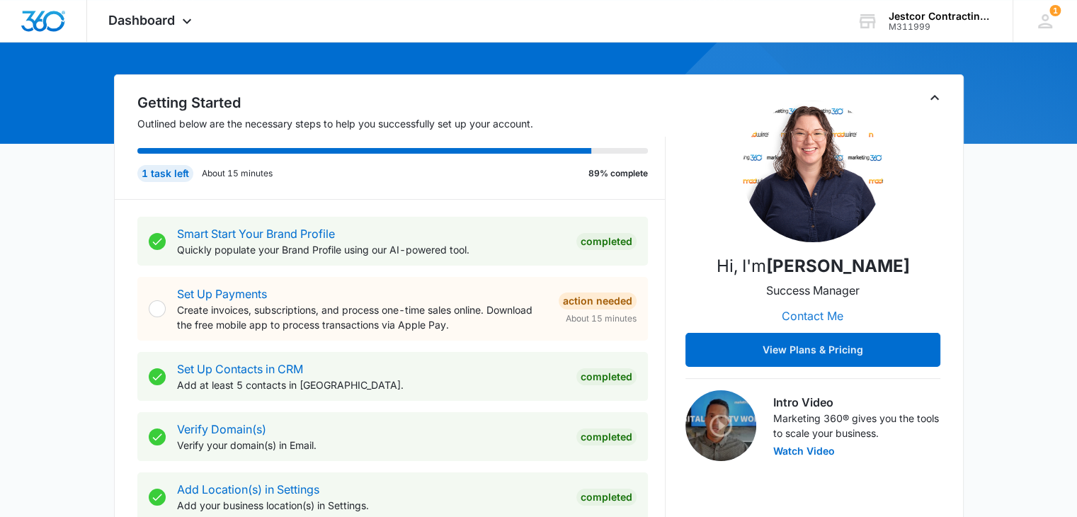
scroll to position [0, 0]
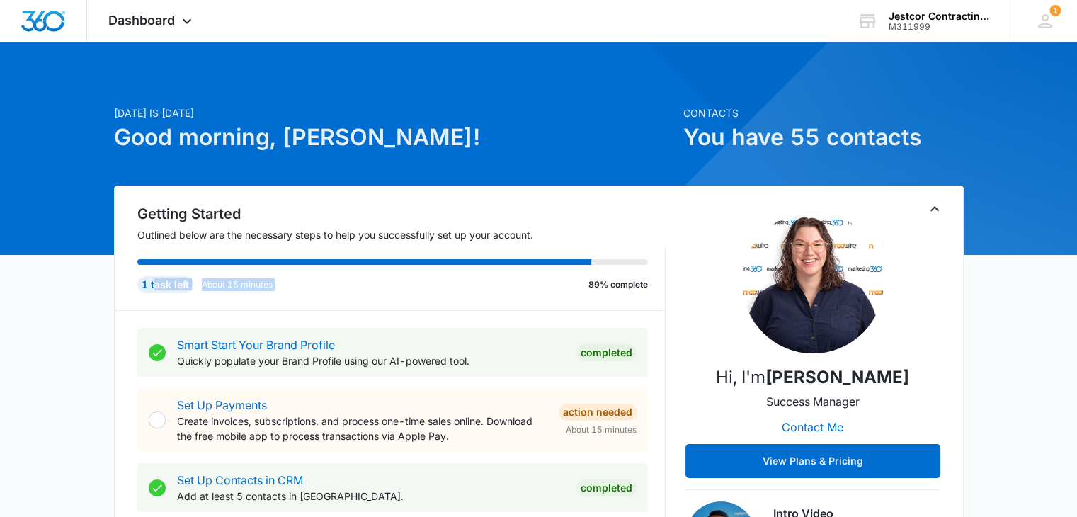
drag, startPoint x: 153, startPoint y: 290, endPoint x: 491, endPoint y: 285, distance: 337.7
click at [491, 285] on div "1 task left About 15 minutes 89% complete" at bounding box center [392, 284] width 510 height 17
drag, startPoint x: 619, startPoint y: 284, endPoint x: 618, endPoint y: 292, distance: 8.6
click at [619, 284] on p "89% complete" at bounding box center [617, 284] width 59 height 13
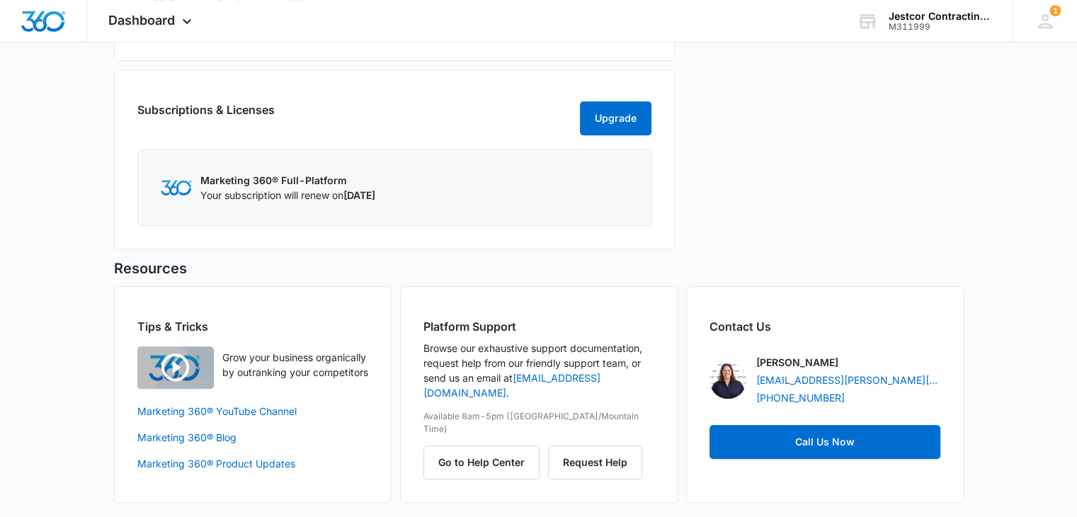
scroll to position [1083, 0]
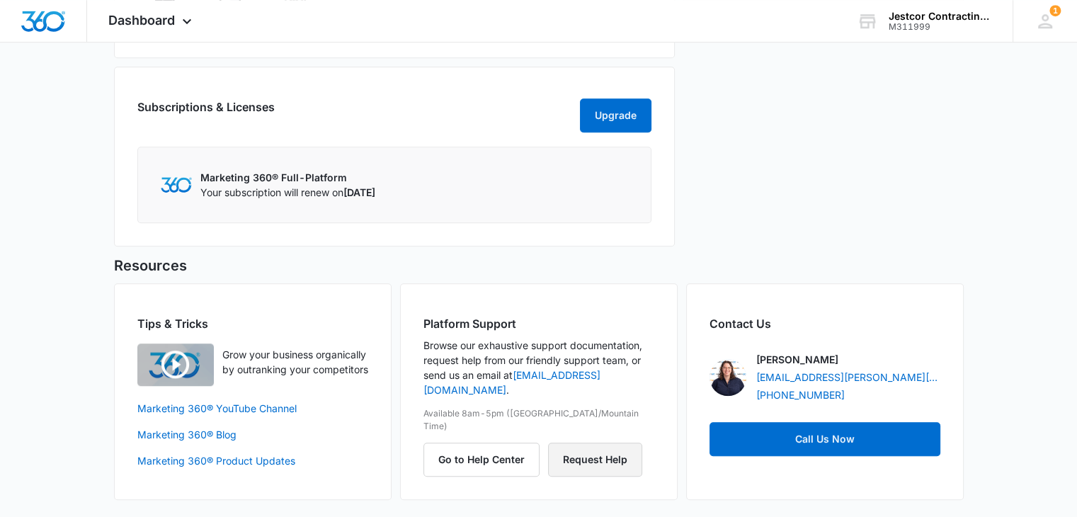
click at [582, 442] on button "Request Help" at bounding box center [595, 459] width 94 height 34
drag, startPoint x: 933, startPoint y: 25, endPoint x: 889, endPoint y: 34, distance: 44.8
click at [884, 30] on div "Jestcor Contracting, inc. M311999 Your Accounts View All" at bounding box center [923, 21] width 177 height 42
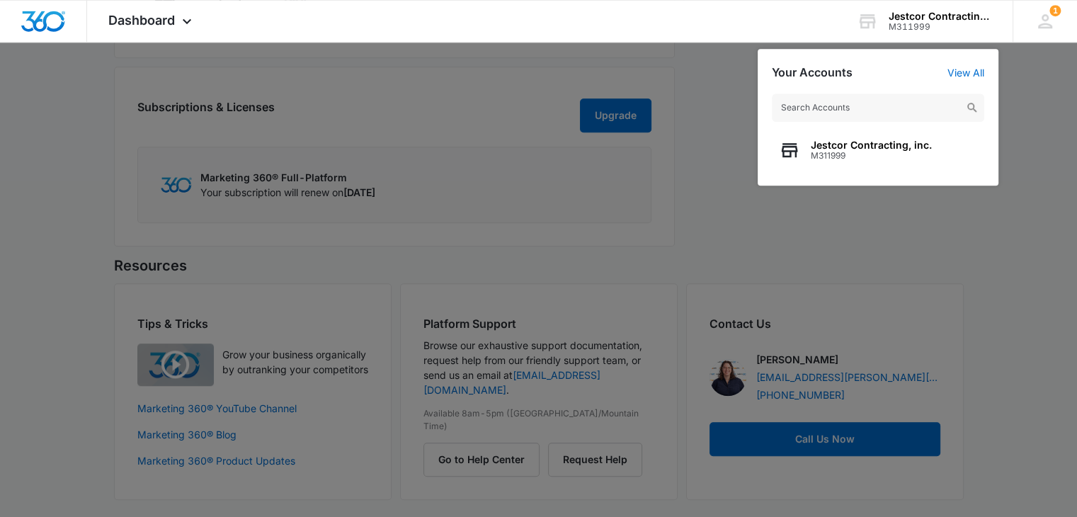
drag, startPoint x: 823, startPoint y: 149, endPoint x: 756, endPoint y: 267, distance: 135.0
click at [756, 267] on div at bounding box center [538, 258] width 1077 height 517
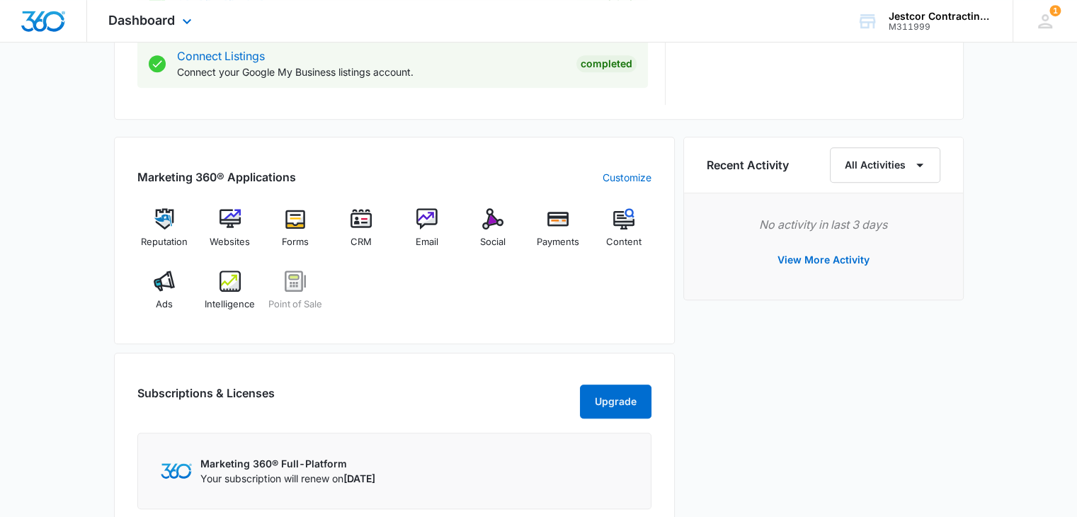
scroll to position [784, 0]
drag, startPoint x: 931, startPoint y: 26, endPoint x: 889, endPoint y: 32, distance: 42.2
click at [891, 29] on div "M311999" at bounding box center [939, 27] width 103 height 10
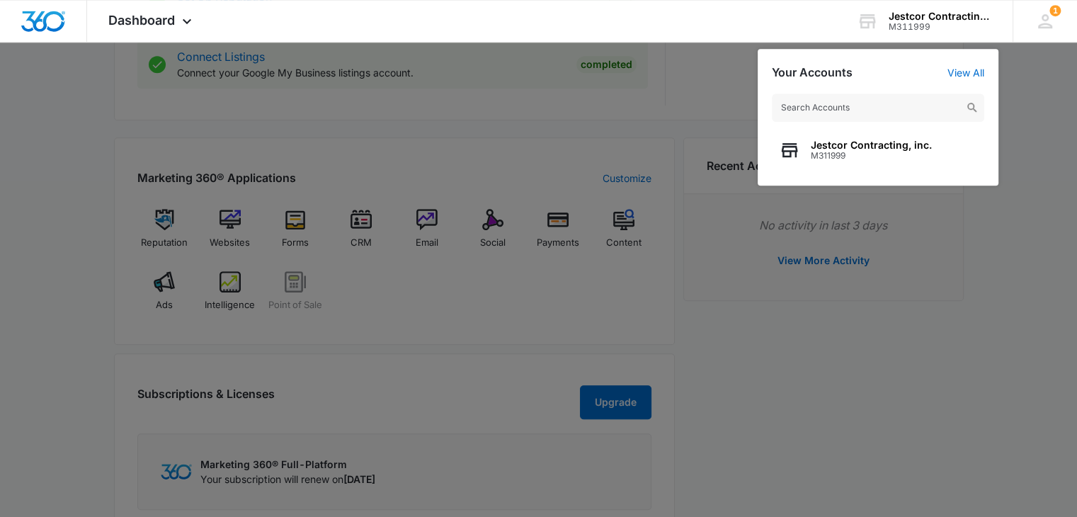
drag, startPoint x: 832, startPoint y: 159, endPoint x: 745, endPoint y: 233, distance: 114.5
click at [745, 42] on nav "Dashboard Apps Reputation Websites Forms CRM Email Social Payments POS Content …" at bounding box center [538, 21] width 1077 height 42
click at [1034, 163] on div at bounding box center [538, 258] width 1077 height 517
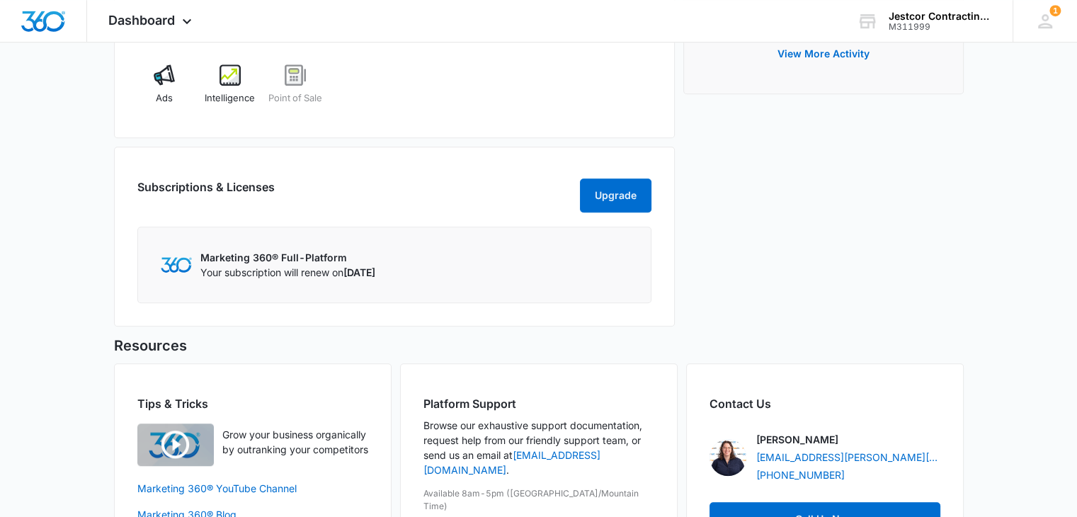
scroll to position [1083, 0]
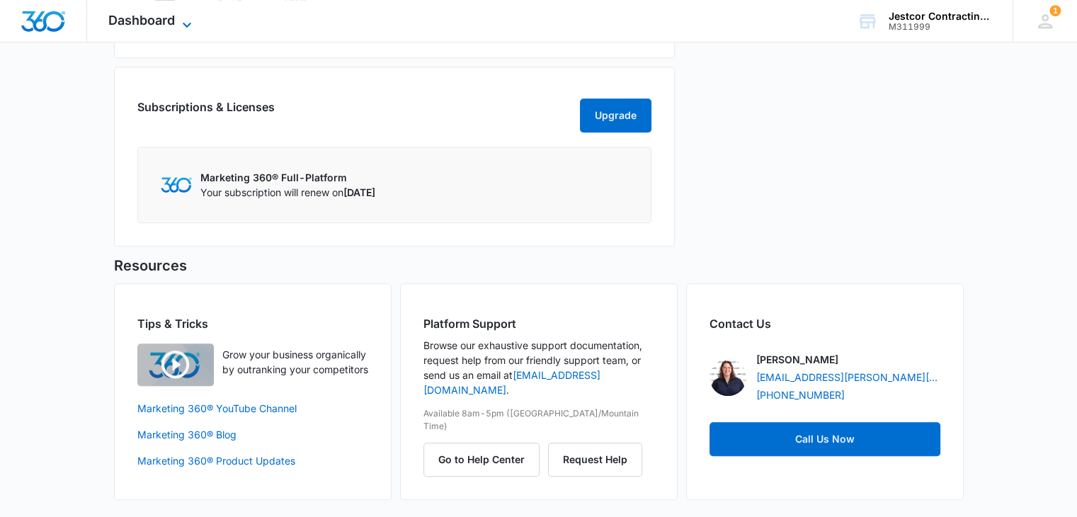
click at [171, 16] on span "Dashboard" at bounding box center [141, 20] width 67 height 15
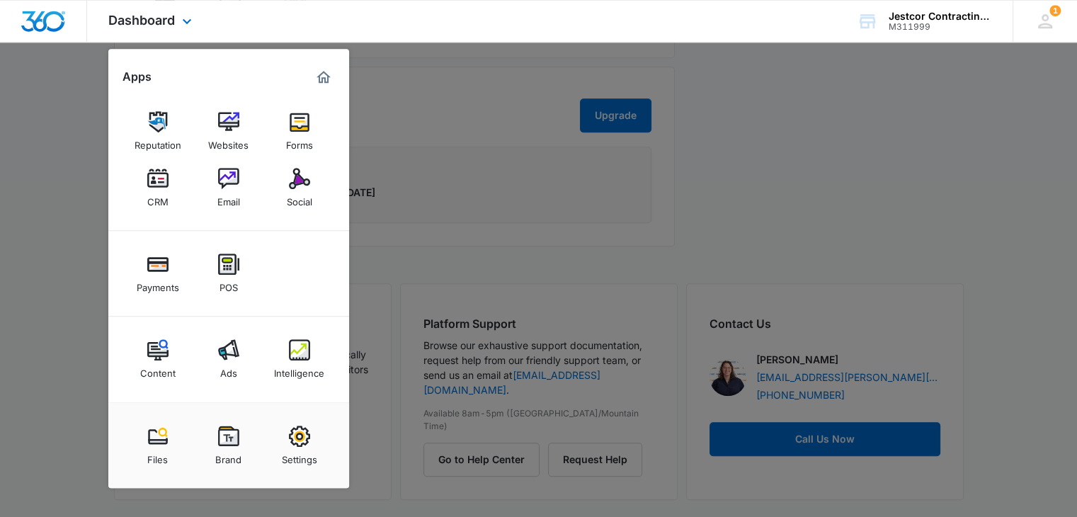
click at [48, 21] on img "Dashboard" at bounding box center [43, 21] width 45 height 21
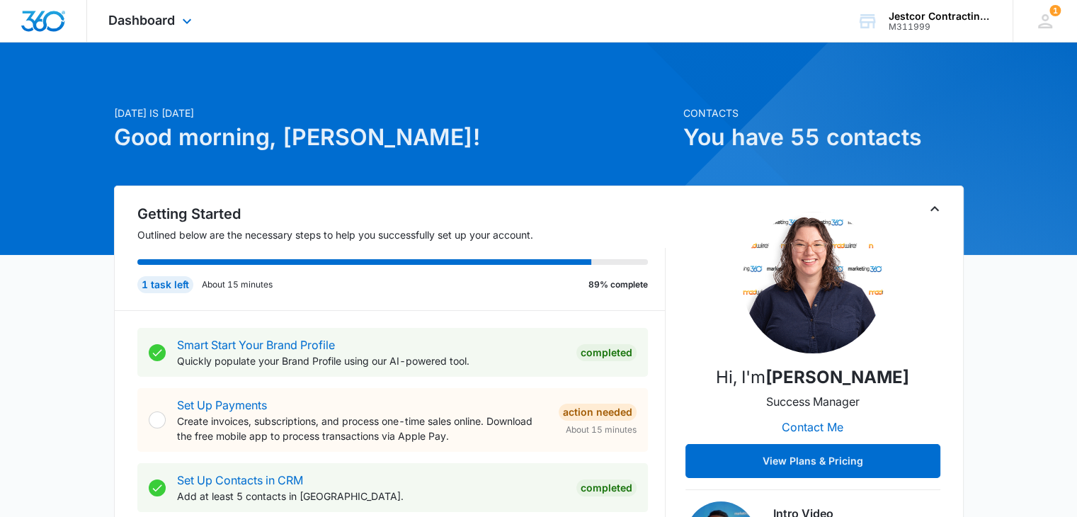
click at [48, 21] on img "Dashboard" at bounding box center [43, 21] width 45 height 21
click at [188, 21] on icon at bounding box center [186, 24] width 17 height 17
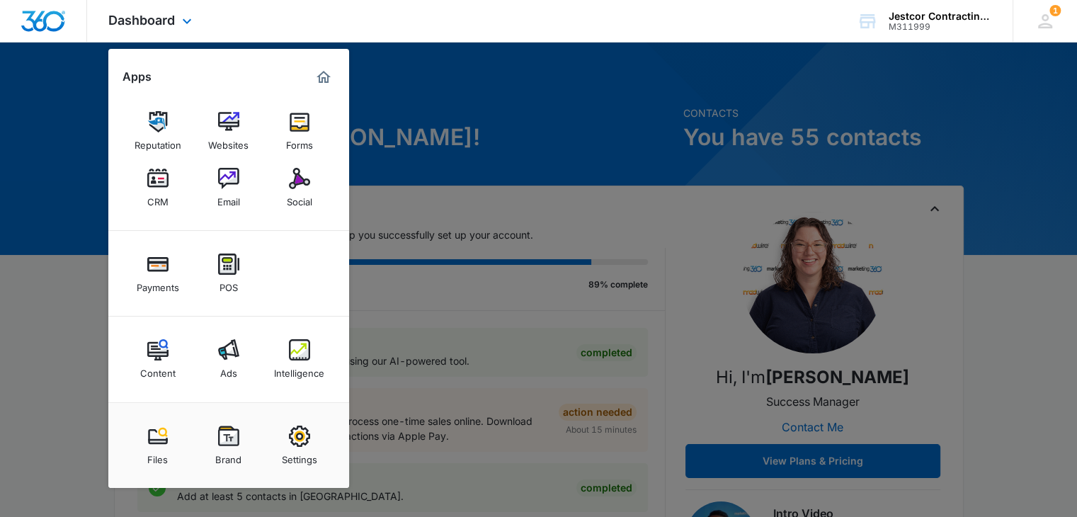
click at [322, 79] on img "Marketing 360® Dashboard" at bounding box center [323, 77] width 17 height 17
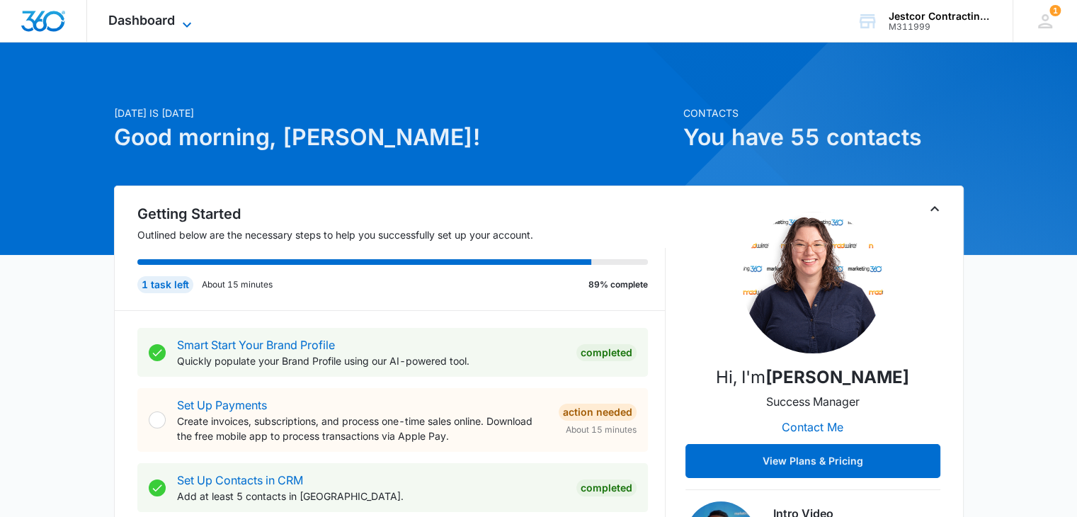
click at [181, 21] on icon at bounding box center [186, 24] width 17 height 17
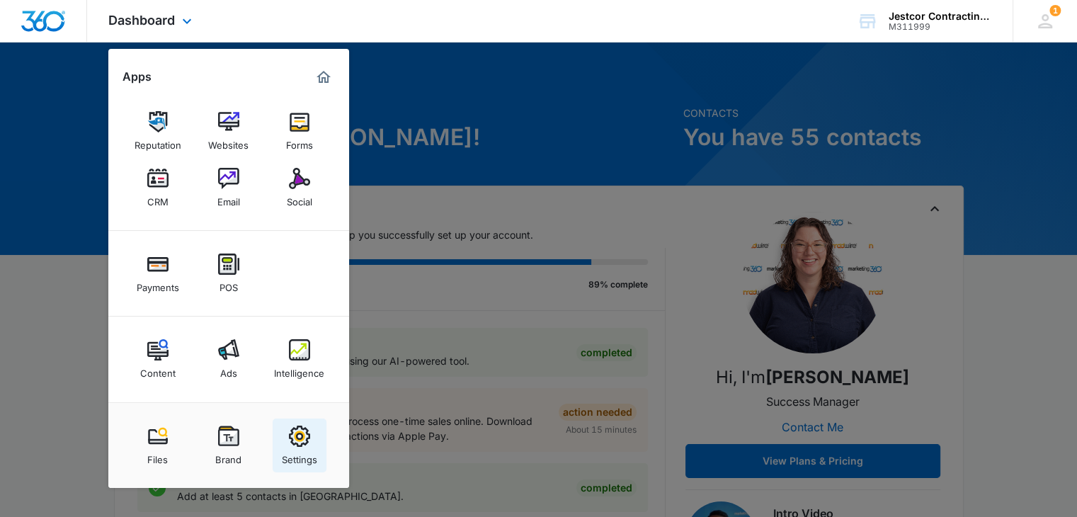
click at [300, 440] on img at bounding box center [299, 435] width 21 height 21
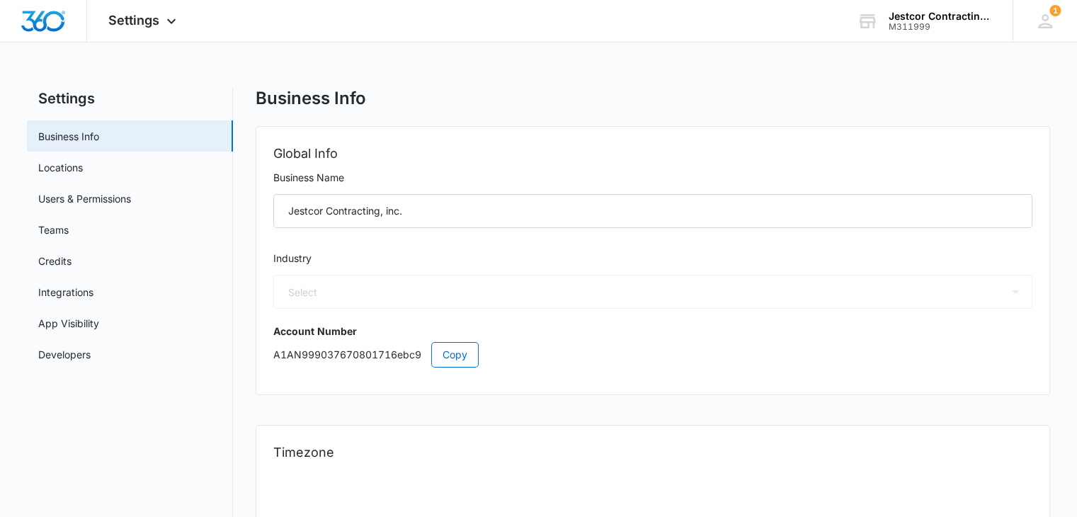
select select "4"
select select "US"
select select "America/New_York"
click at [161, 20] on div "Settings Apps Reputation Websites Forms CRM Email Social Payments POS Content A…" at bounding box center [144, 21] width 114 height 42
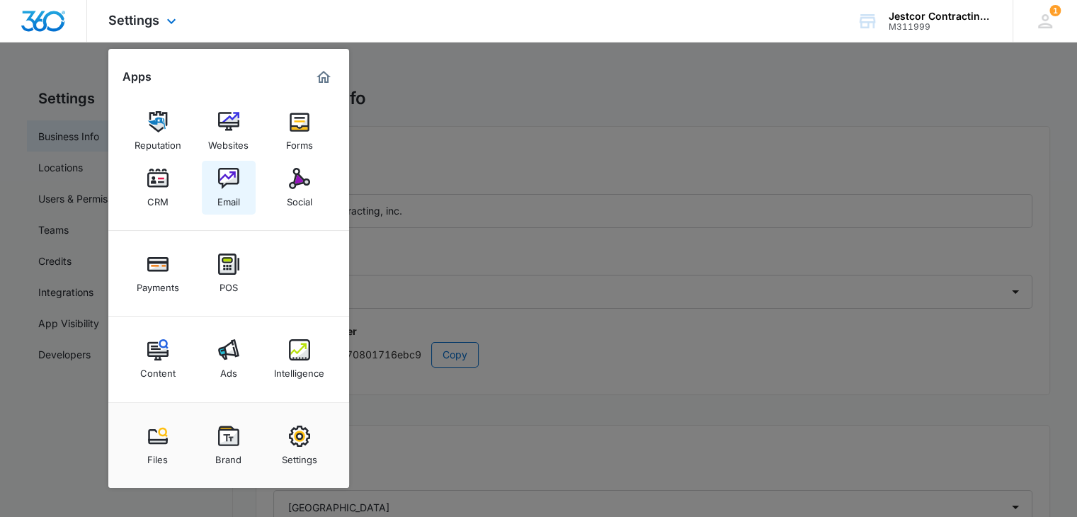
click at [232, 193] on div "Email" at bounding box center [228, 198] width 23 height 18
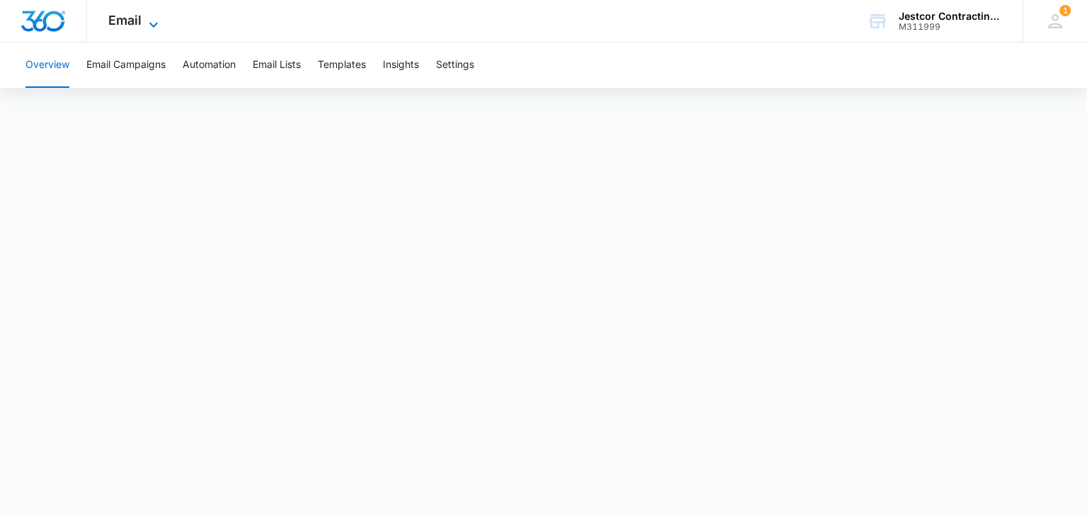
click at [153, 21] on icon at bounding box center [153, 24] width 17 height 17
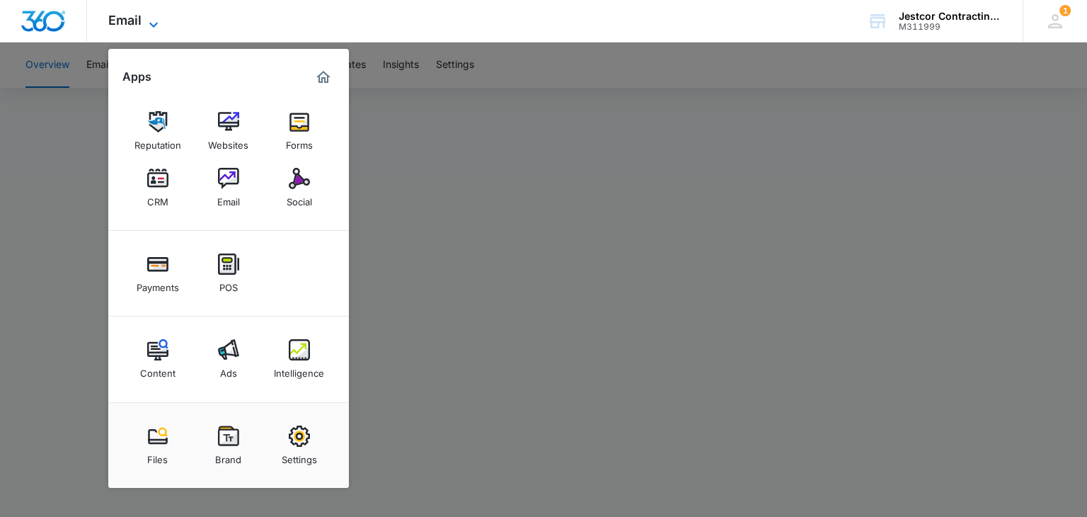
click at [153, 21] on icon at bounding box center [153, 24] width 17 height 17
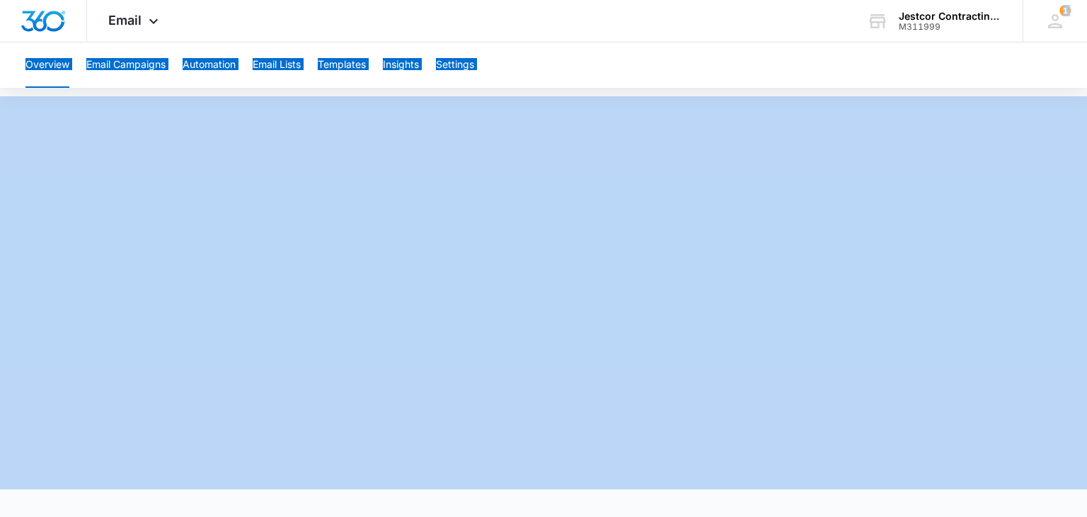
click at [594, 61] on div "Overview Email Campaigns Automation Email Lists Templates Insights Settings" at bounding box center [543, 64] width 1053 height 45
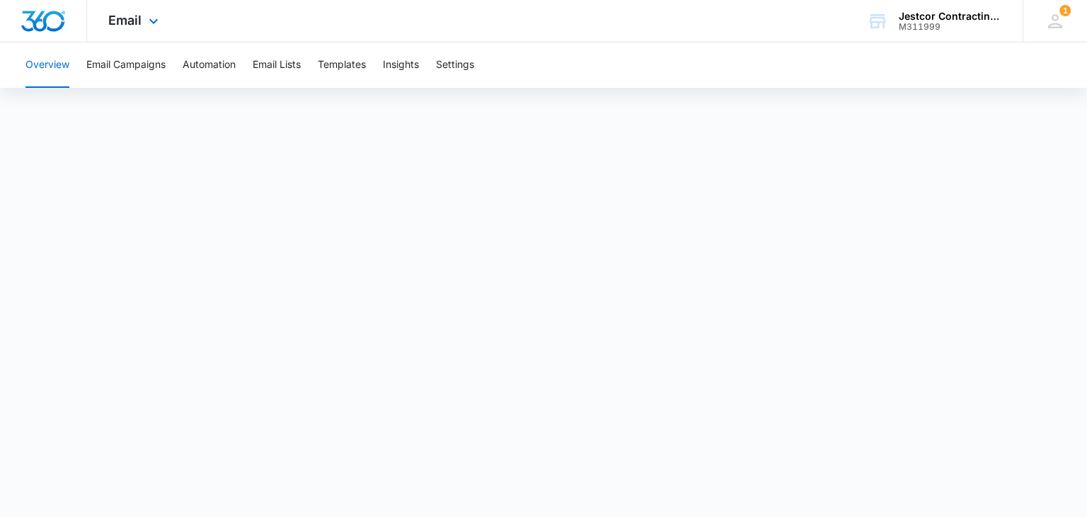
click at [532, 36] on div "Email Apps Reputation Websites Forms CRM Email Social Payments POS Content Ads …" at bounding box center [543, 21] width 1087 height 42
